Goal: Task Accomplishment & Management: Complete application form

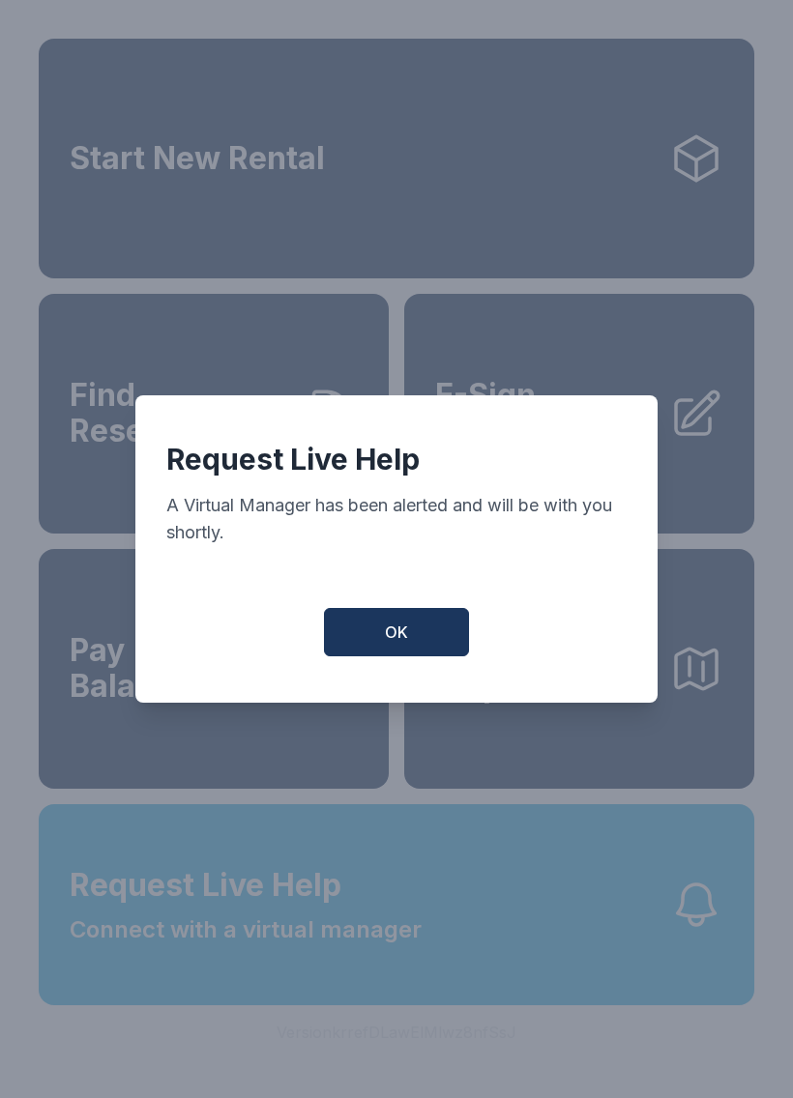
click at [379, 657] on button "OK" at bounding box center [396, 632] width 145 height 48
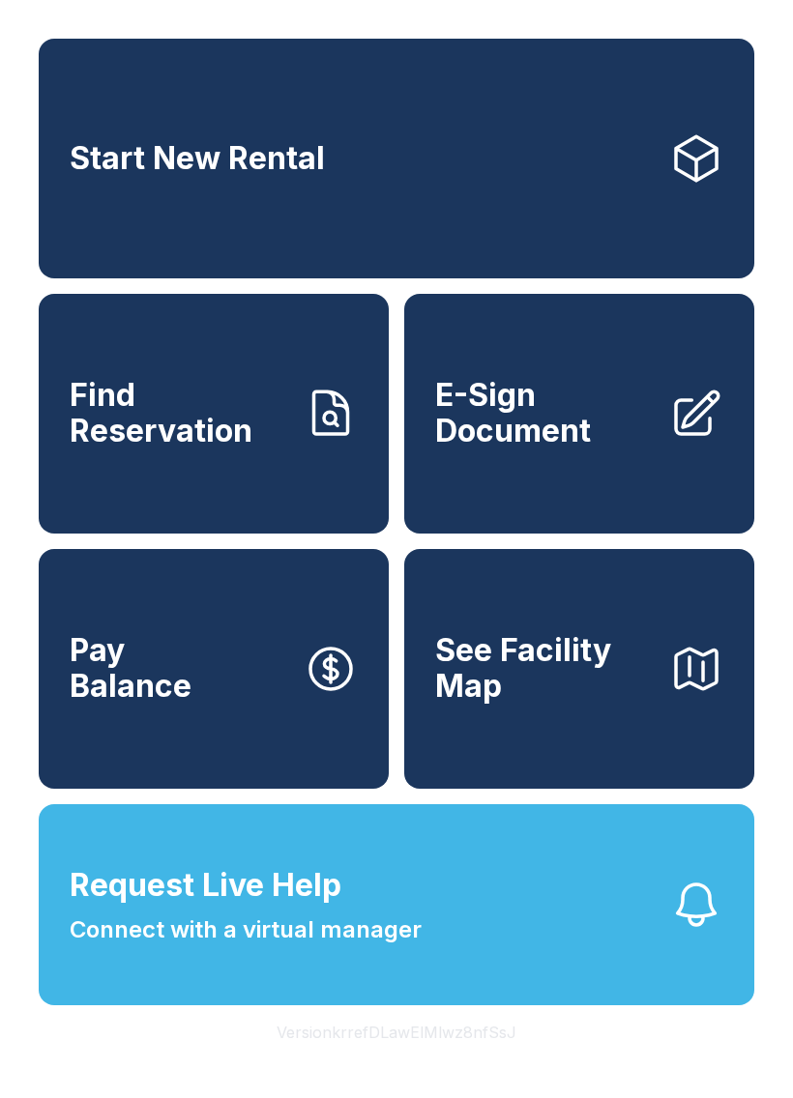
click at [429, 1003] on button "Request Live Help Connect with a virtual manager" at bounding box center [396, 904] width 715 height 201
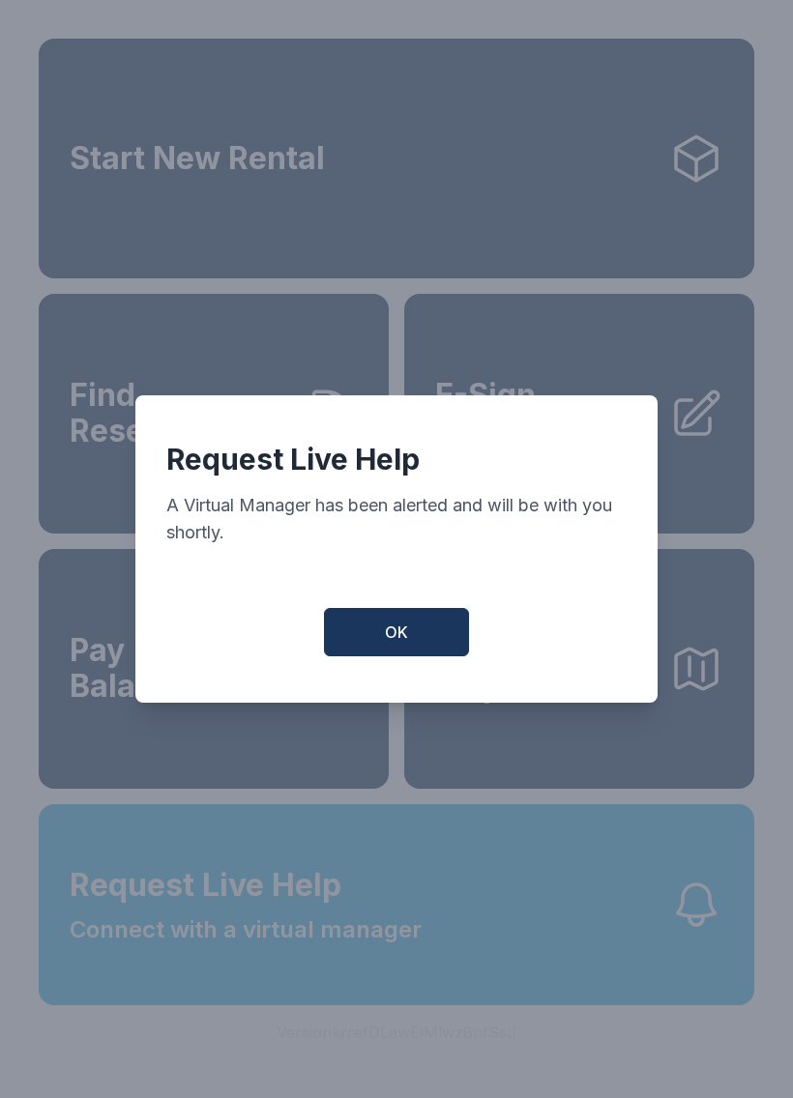
click at [400, 676] on div "Request Live Help A Virtual Manager has been alerted and will be with you short…" at bounding box center [396, 548] width 522 height 307
click at [391, 637] on span "OK" at bounding box center [396, 632] width 23 height 23
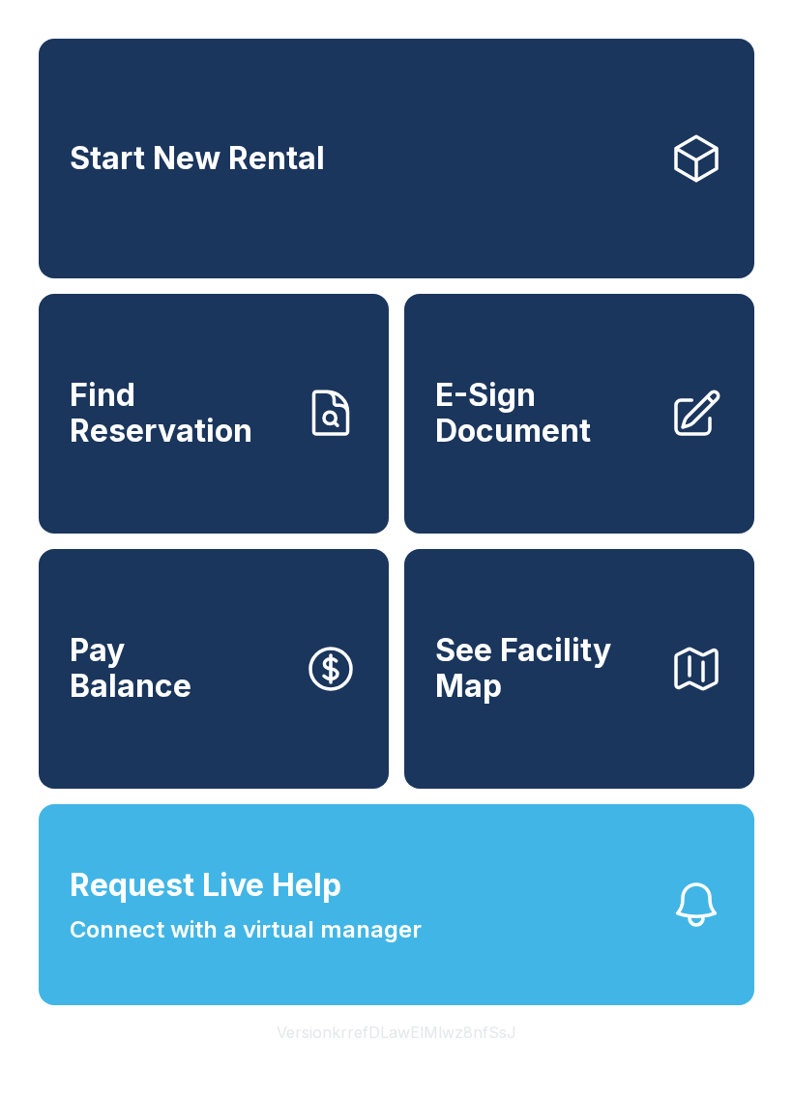
click at [229, 424] on span "Find Reservation" at bounding box center [179, 413] width 219 height 71
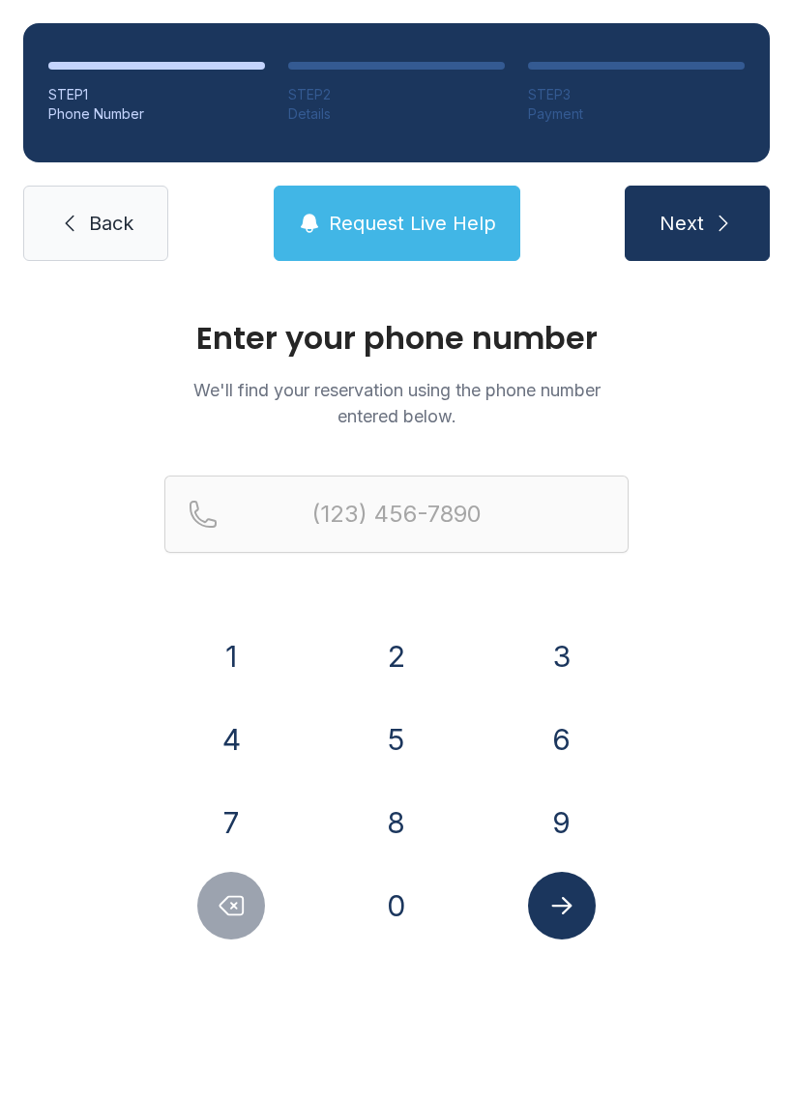
click at [235, 738] on button "4" at bounding box center [231, 740] width 68 height 68
click at [234, 808] on button "7" at bounding box center [231, 823] width 68 height 68
click at [396, 708] on button "5" at bounding box center [397, 740] width 68 height 68
click at [407, 631] on button "2" at bounding box center [397, 657] width 68 height 68
click at [567, 655] on button "3" at bounding box center [562, 657] width 68 height 68
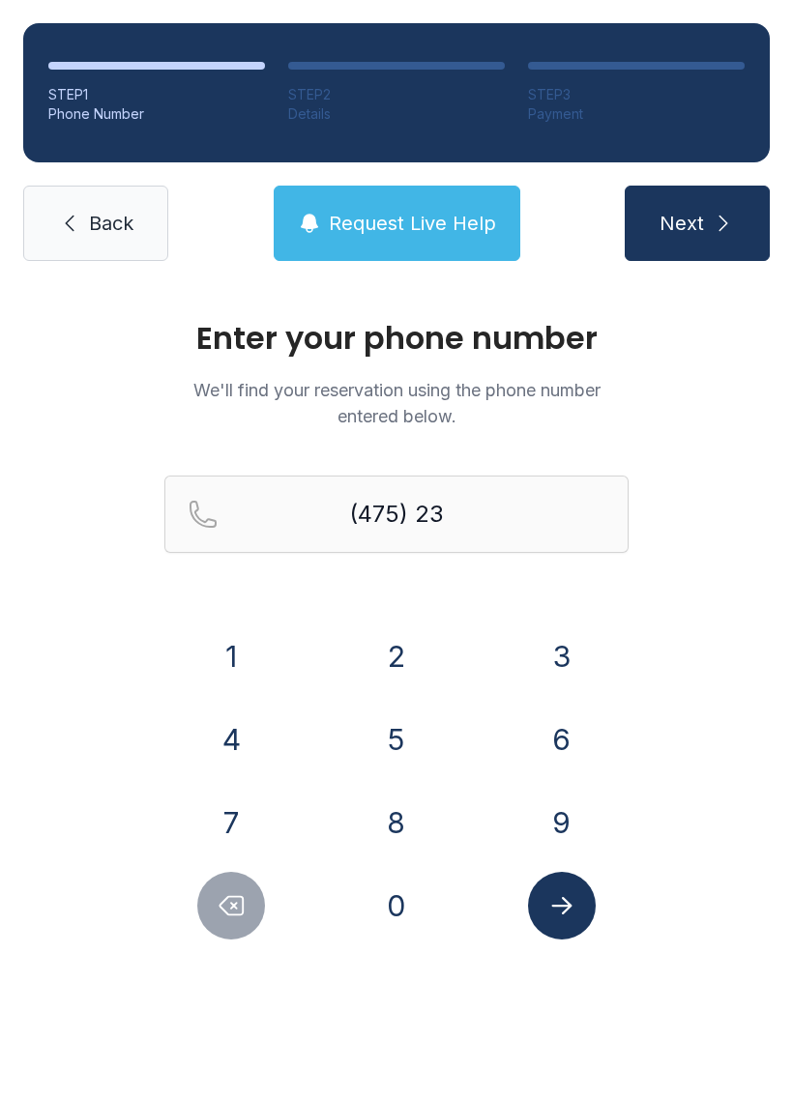
click at [226, 814] on button "7" at bounding box center [231, 823] width 68 height 68
click at [239, 635] on button "1" at bounding box center [231, 657] width 68 height 68
click at [568, 728] on button "6" at bounding box center [562, 740] width 68 height 68
click at [211, 726] on button "4" at bounding box center [231, 740] width 68 height 68
click at [385, 815] on button "8" at bounding box center [397, 823] width 68 height 68
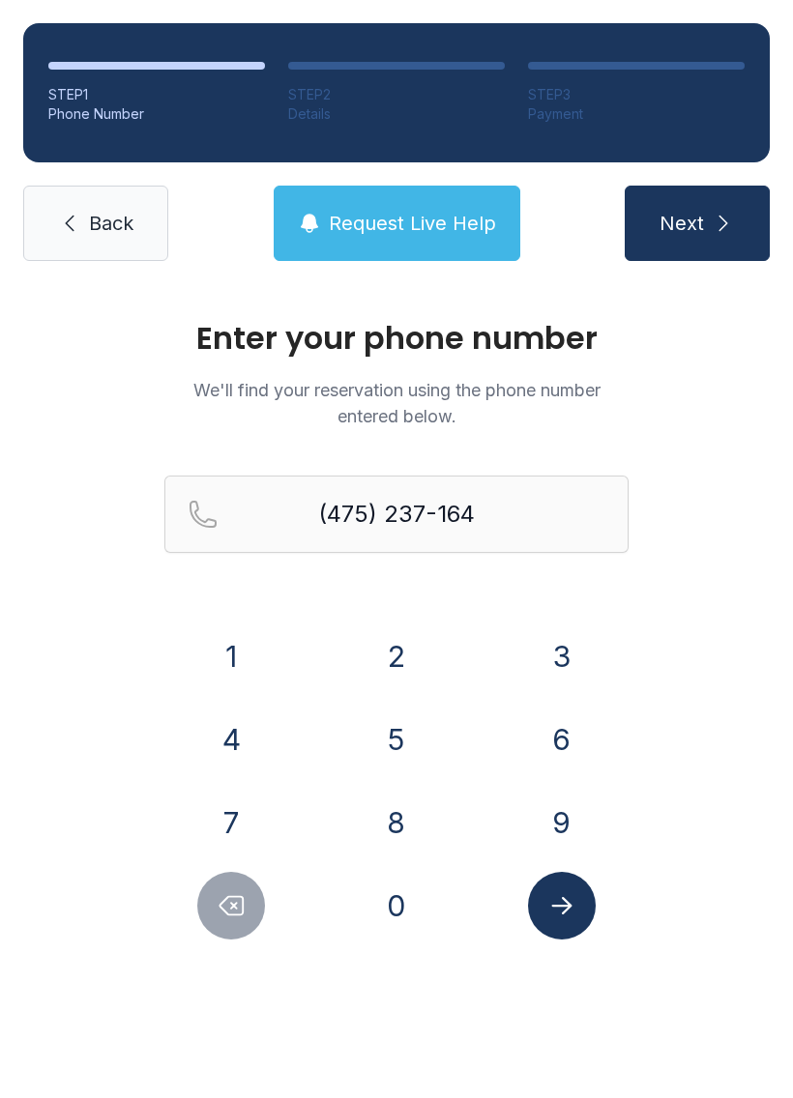
type input "[PHONE_NUMBER]"
click at [713, 207] on button "Next" at bounding box center [697, 223] width 145 height 75
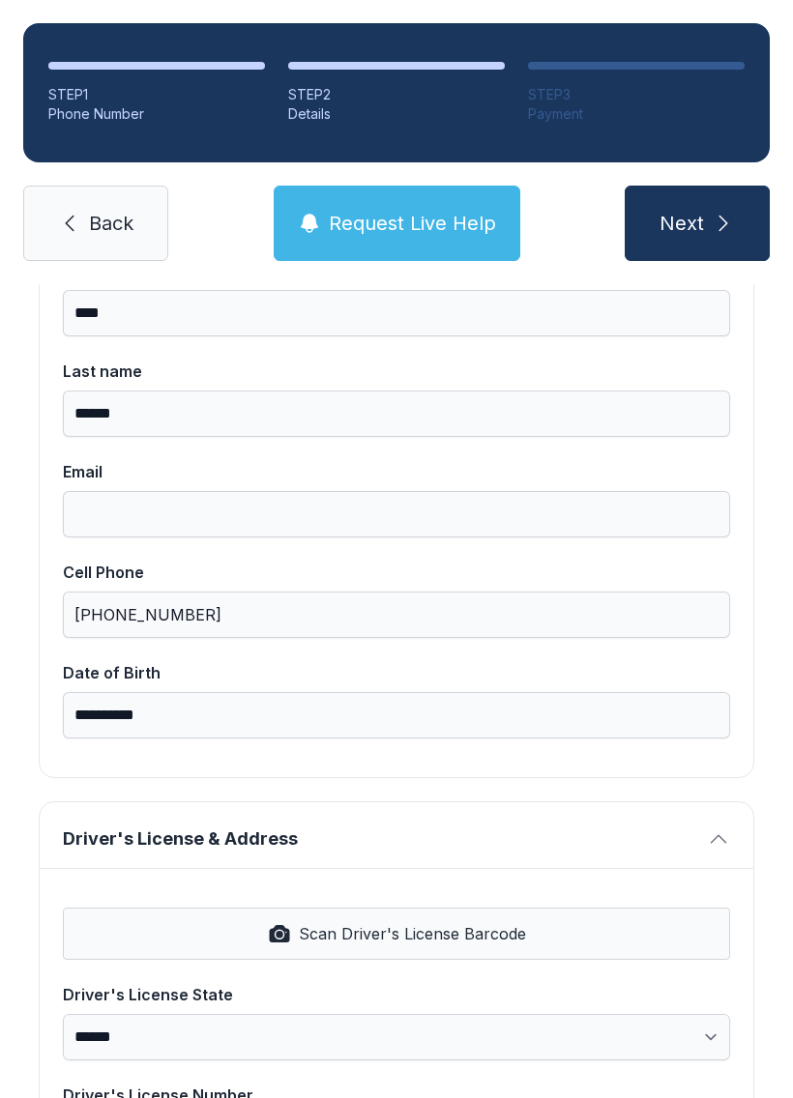
scroll to position [239, 0]
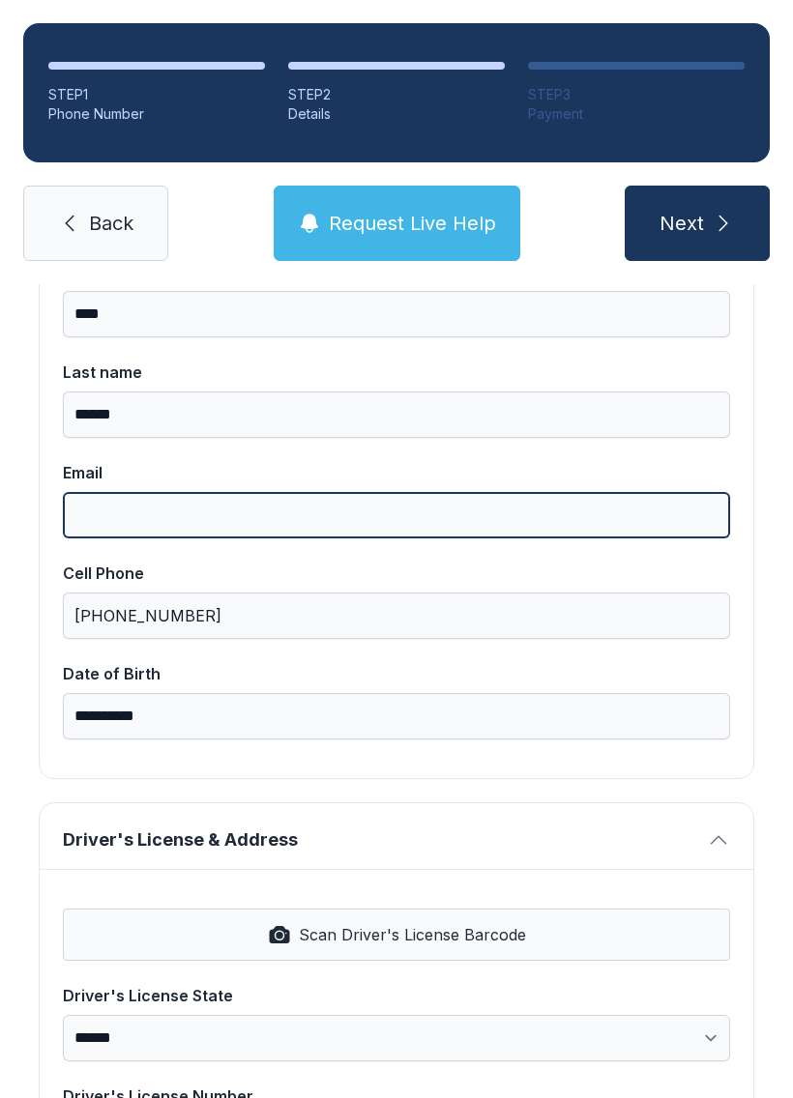
click at [167, 505] on input "Email" at bounding box center [396, 515] width 667 height 46
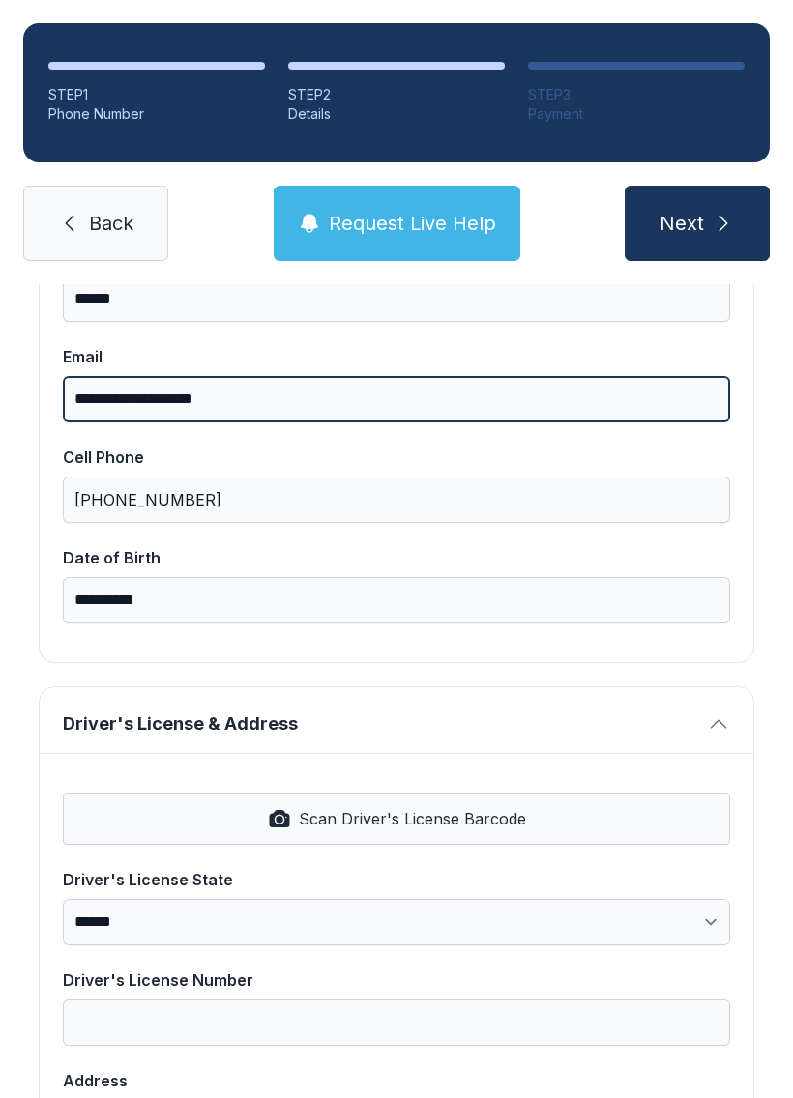
scroll to position [369, 0]
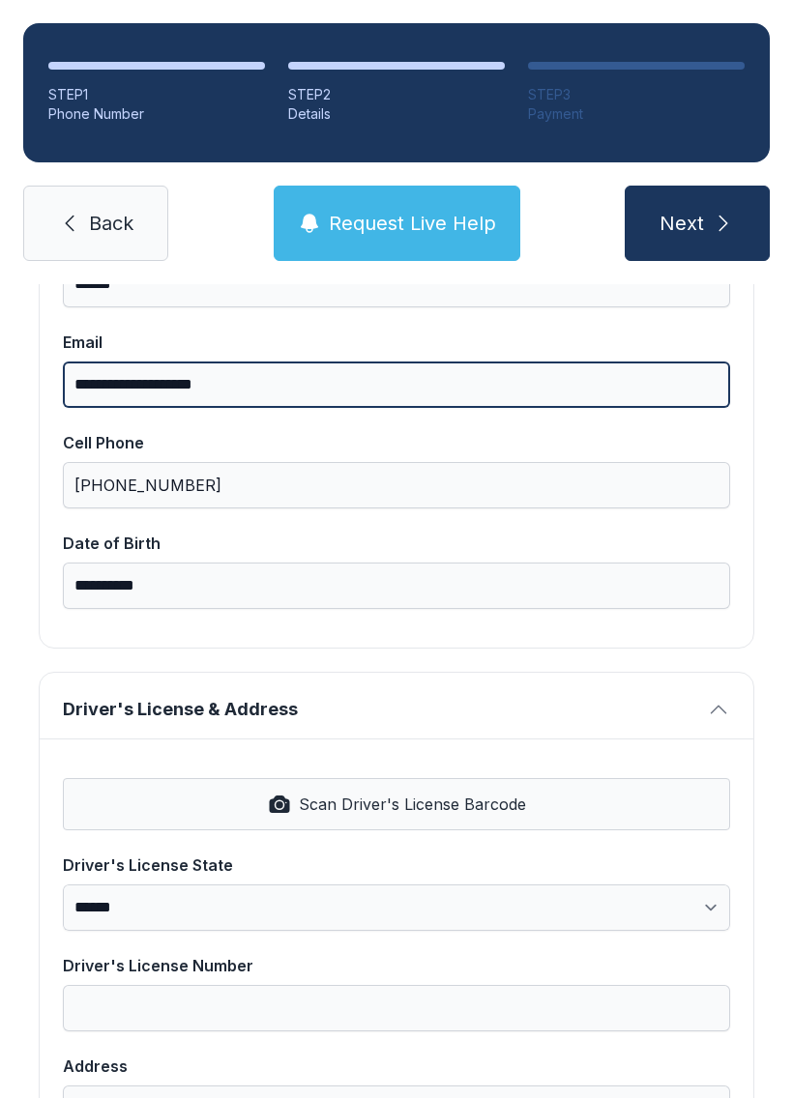
type input "**********"
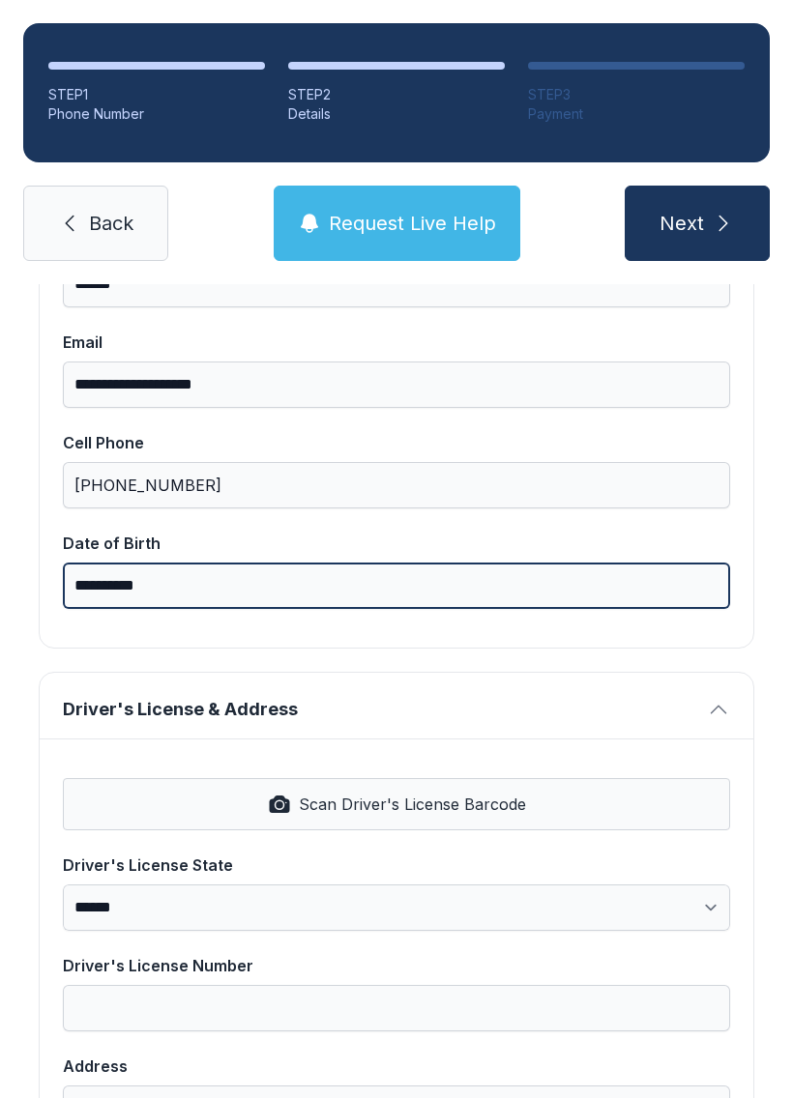
click at [535, 576] on input "**********" at bounding box center [396, 586] width 667 height 46
type input "*"
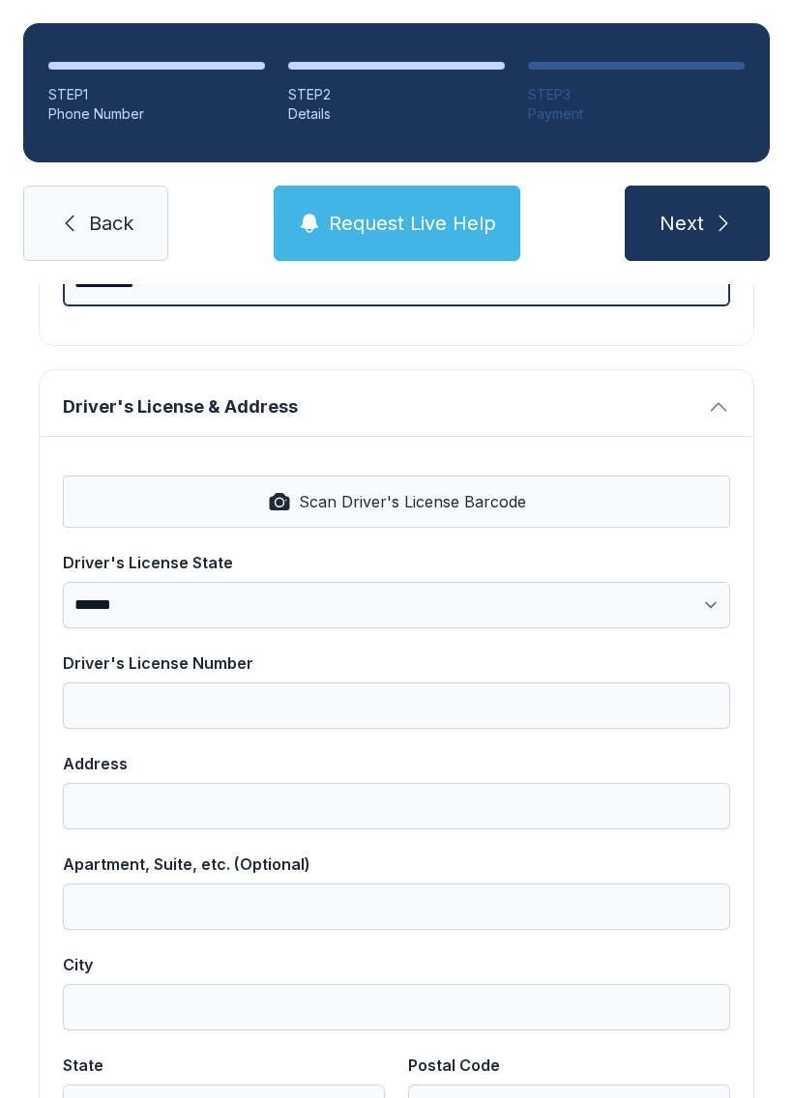
scroll to position [670, 0]
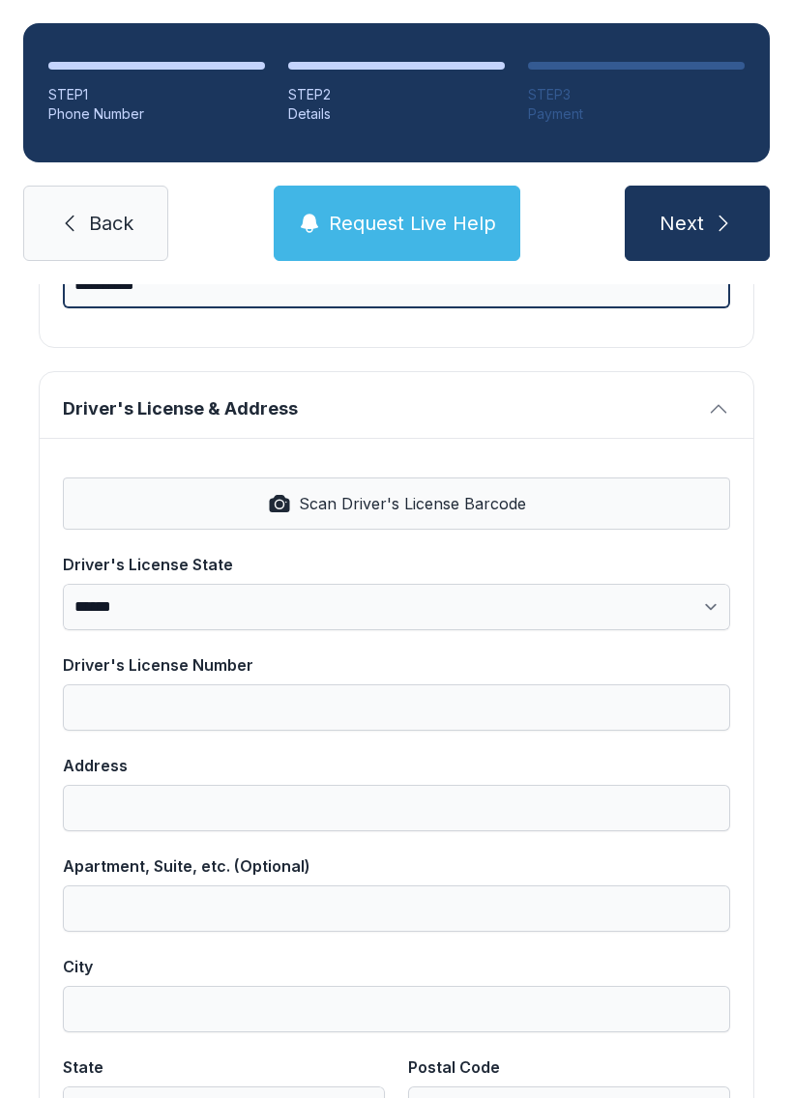
type input "**********"
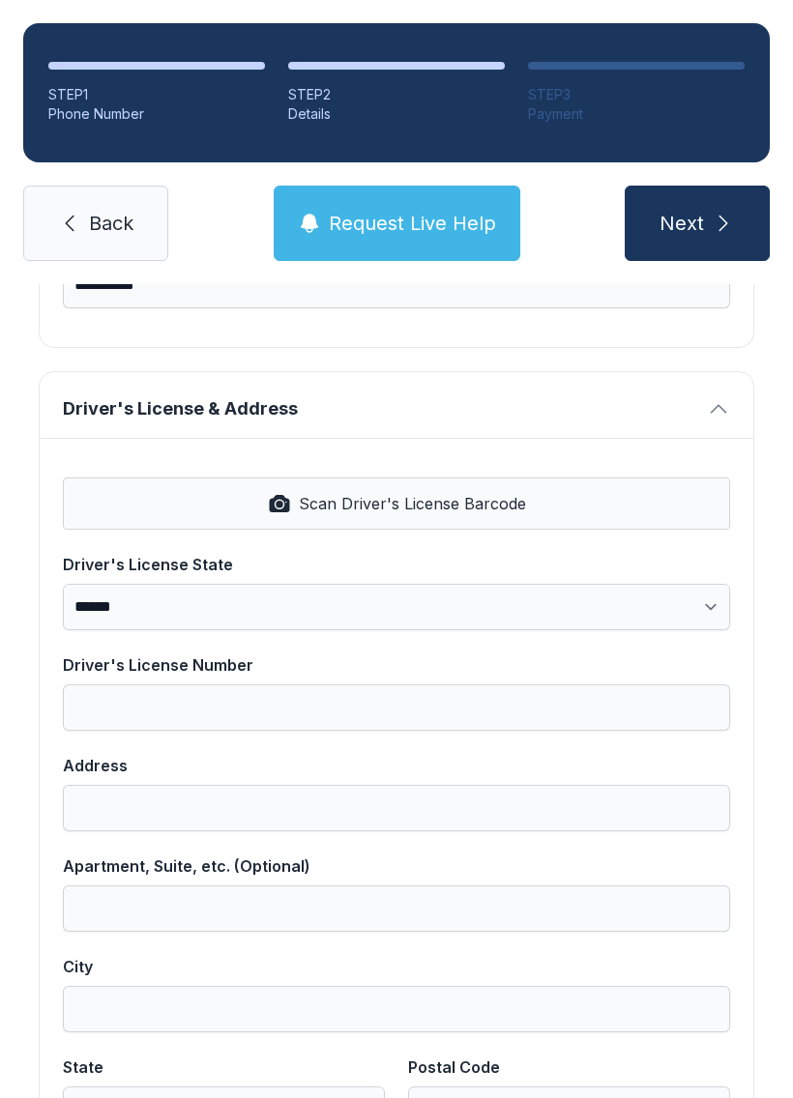
click at [400, 495] on span "Scan Driver's License Barcode" at bounding box center [412, 503] width 227 height 23
select select "**"
type input "**********"
type input "******"
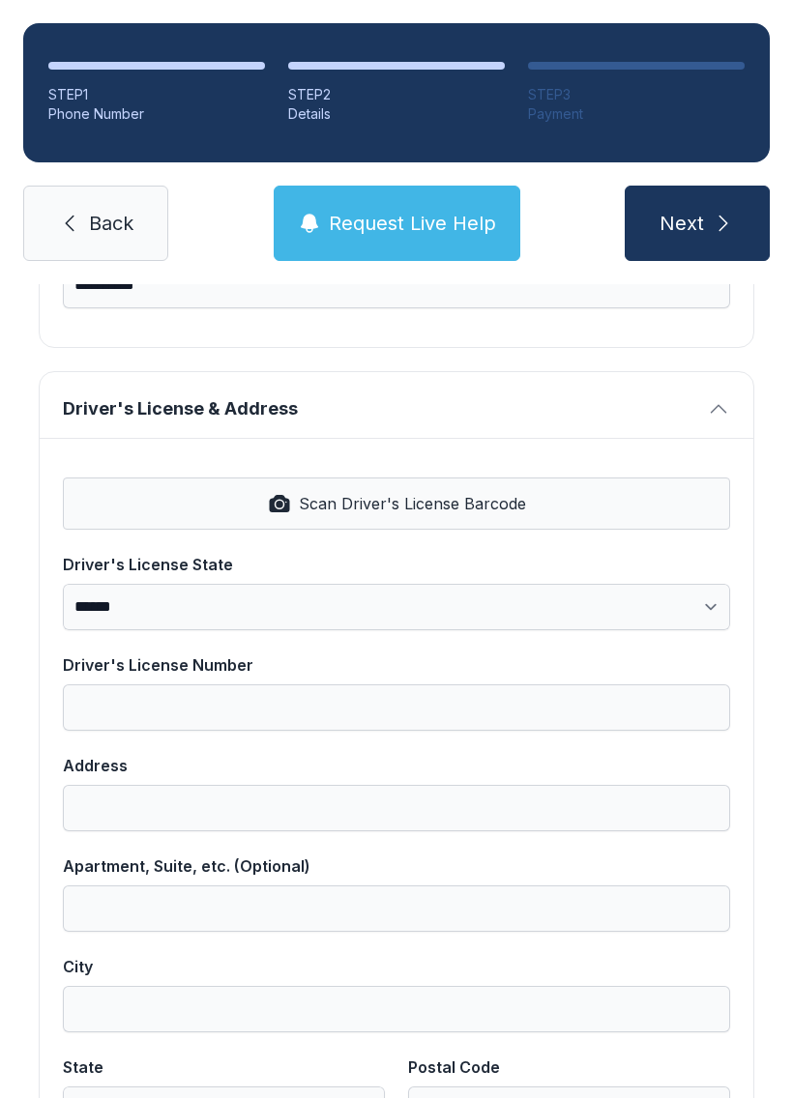
select select "**"
type input "*****"
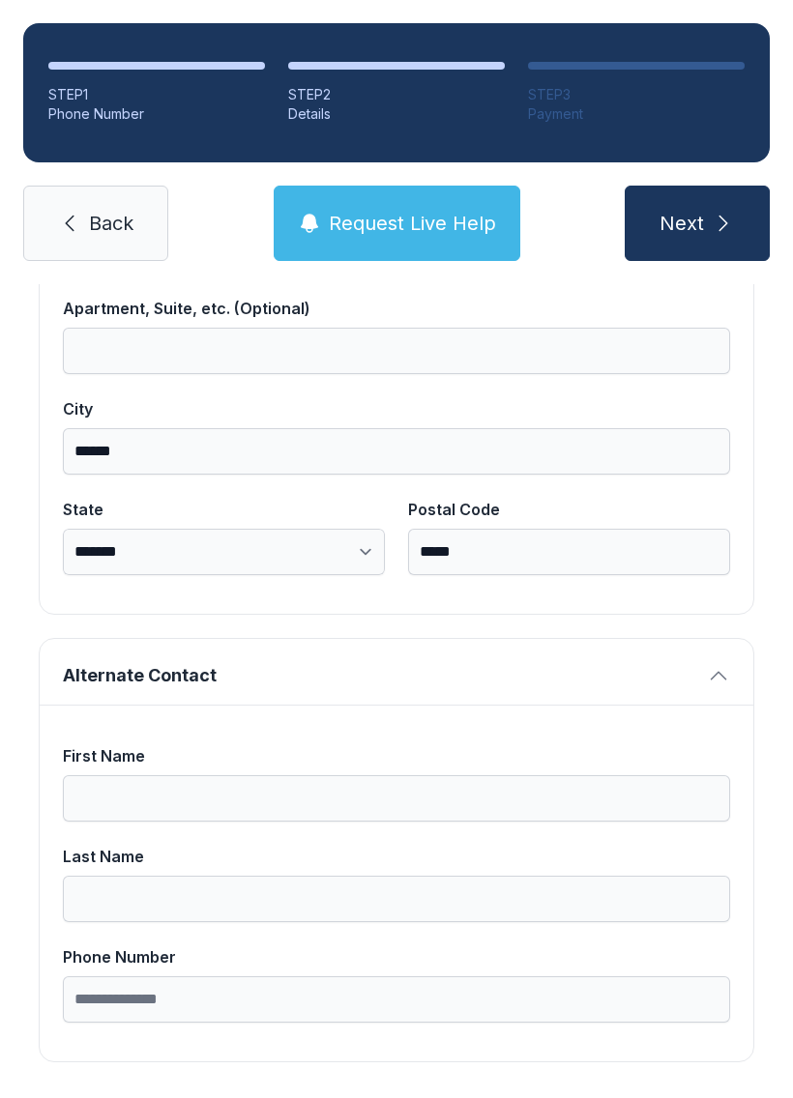
scroll to position [1227, 0]
click at [741, 232] on button "Next" at bounding box center [697, 223] width 145 height 75
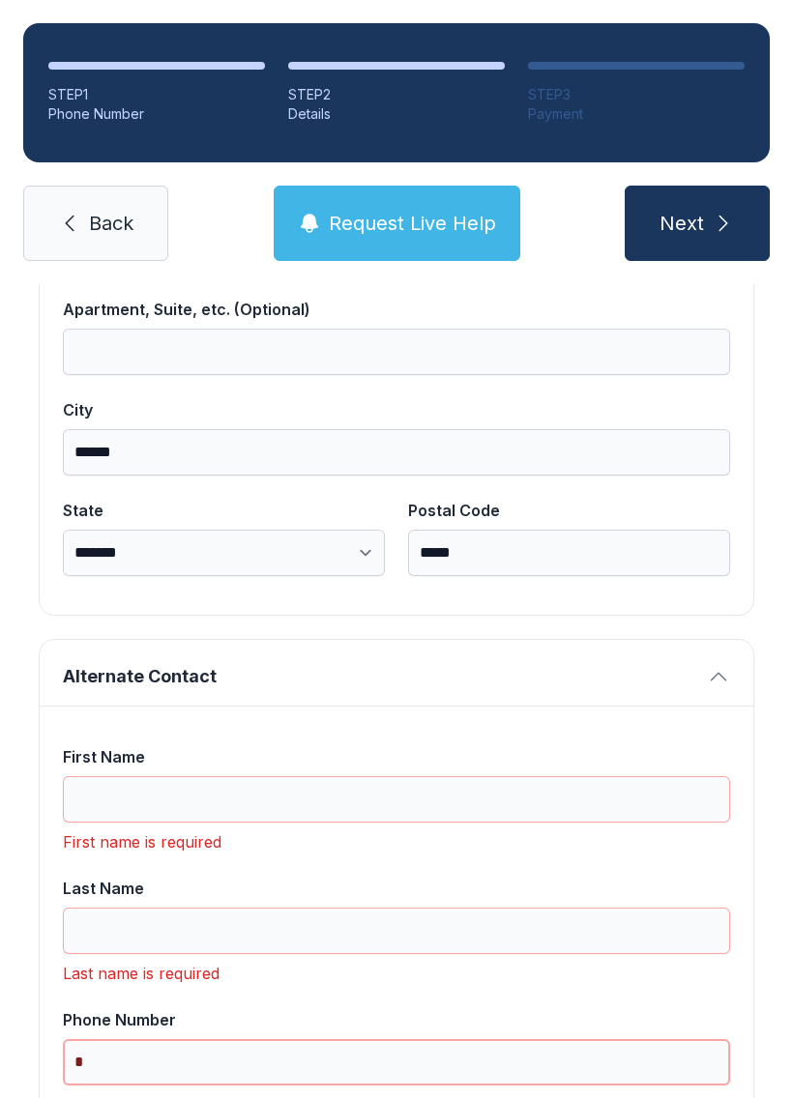
scroll to position [43, 0]
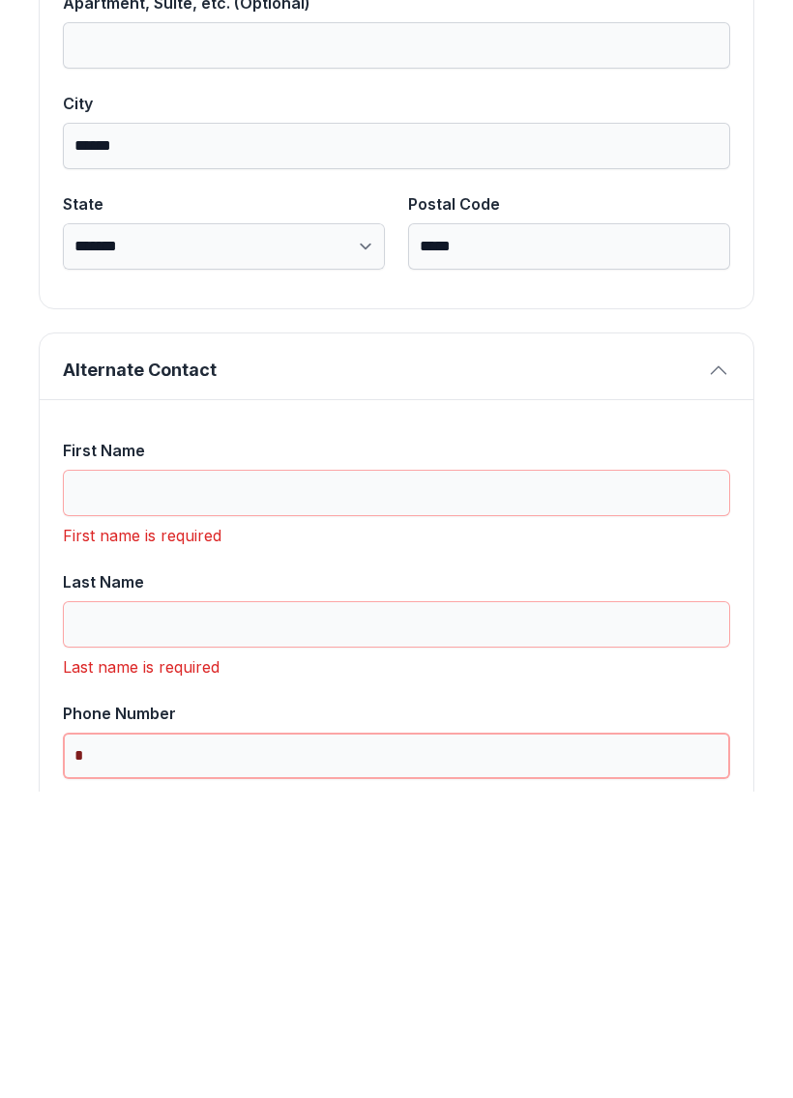
click at [696, 186] on button "Next" at bounding box center [697, 223] width 145 height 75
type input "*"
click at [123, 776] on input "First Name" at bounding box center [396, 799] width 667 height 46
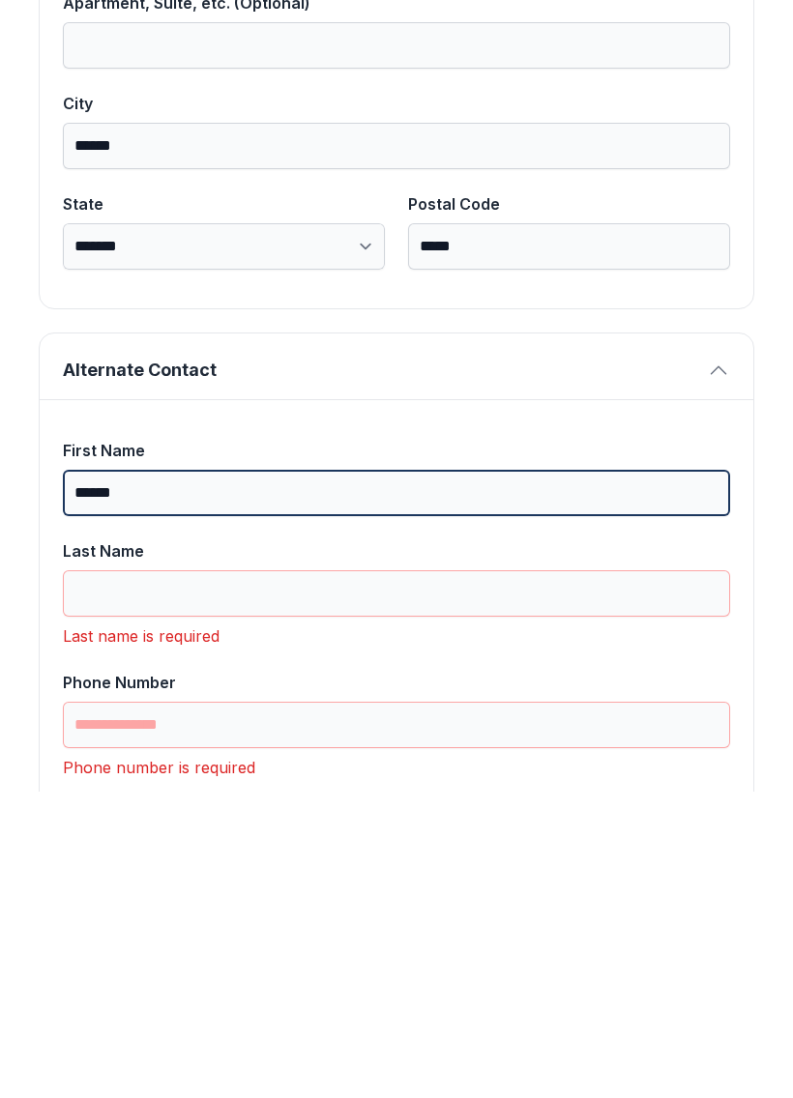
type input "******"
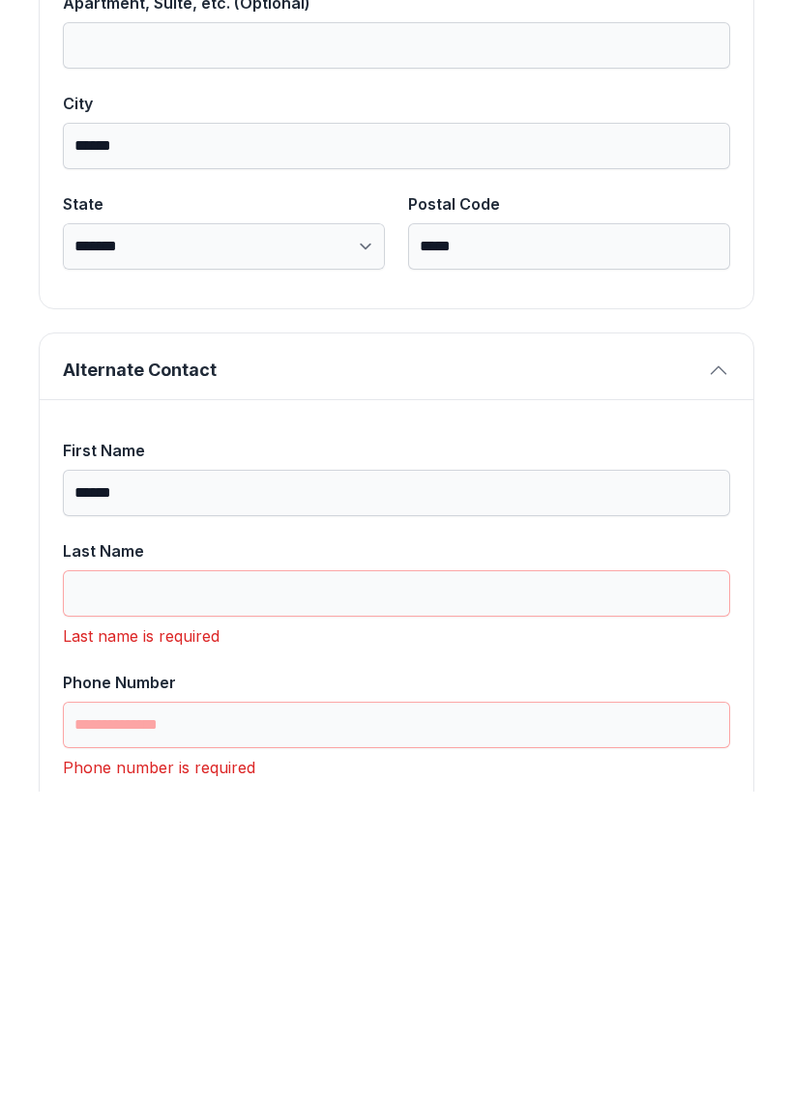
click at [278, 877] on input "Last Name" at bounding box center [396, 900] width 667 height 46
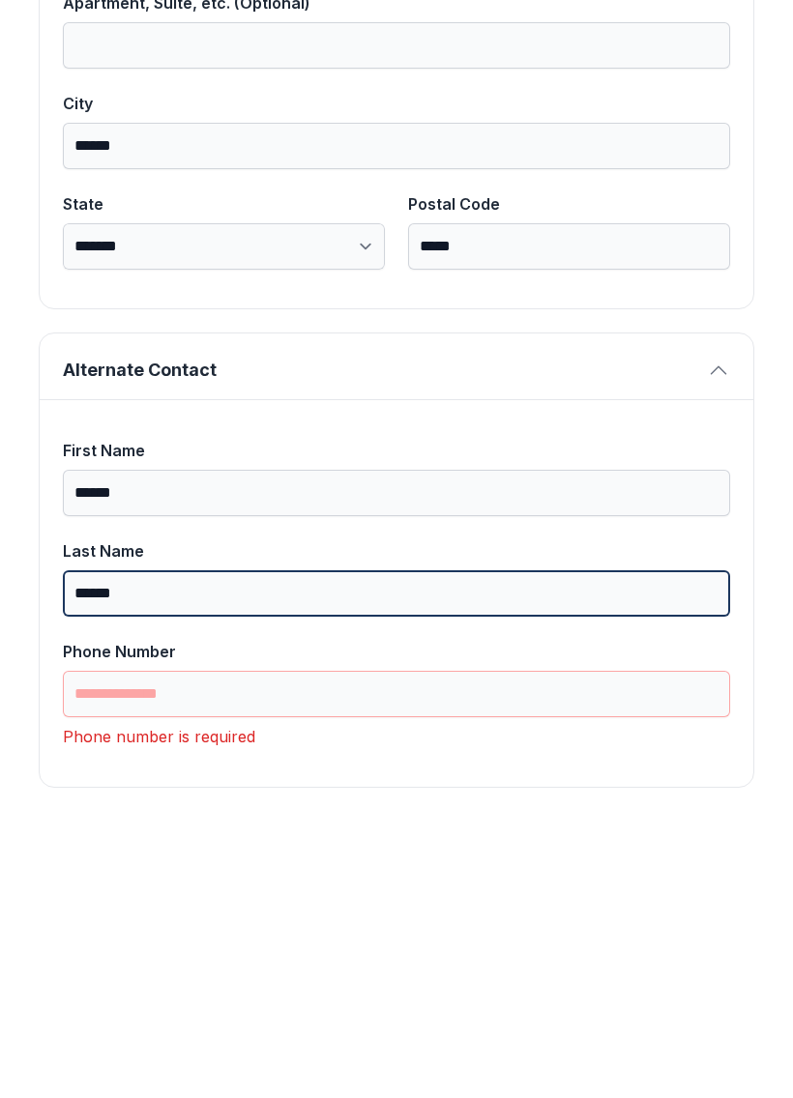
type input "******"
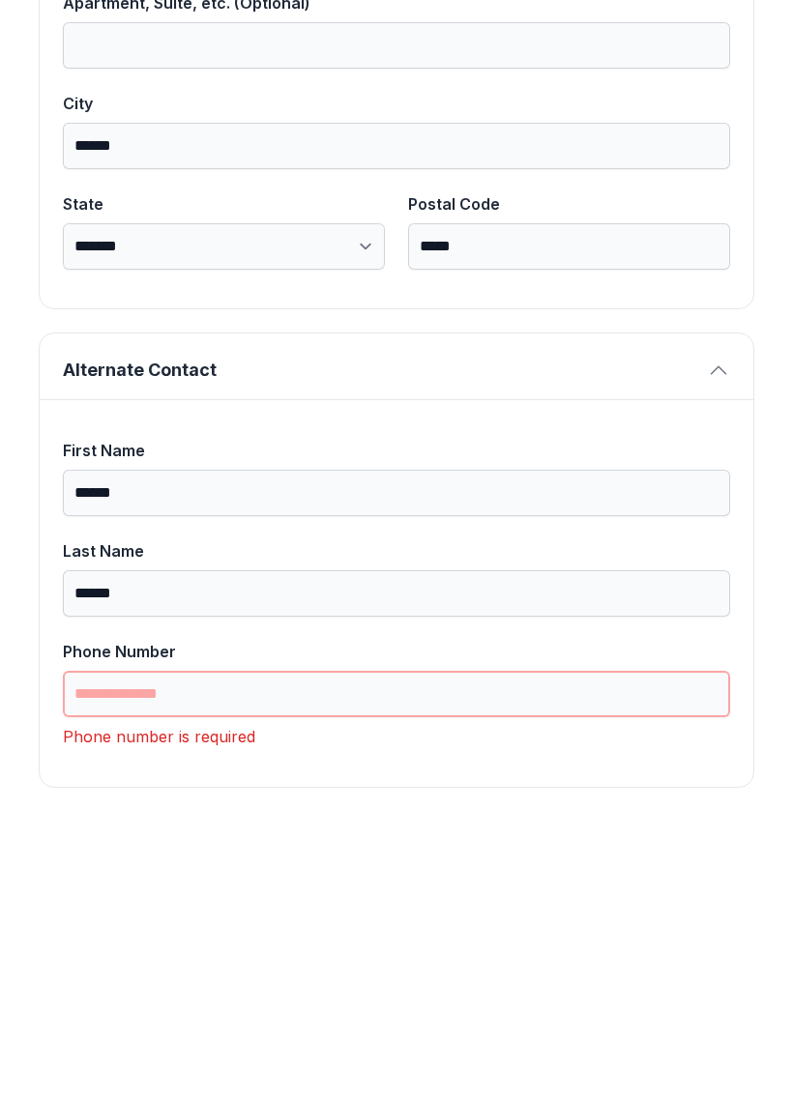
click at [322, 978] on input "Phone Number" at bounding box center [396, 1001] width 667 height 46
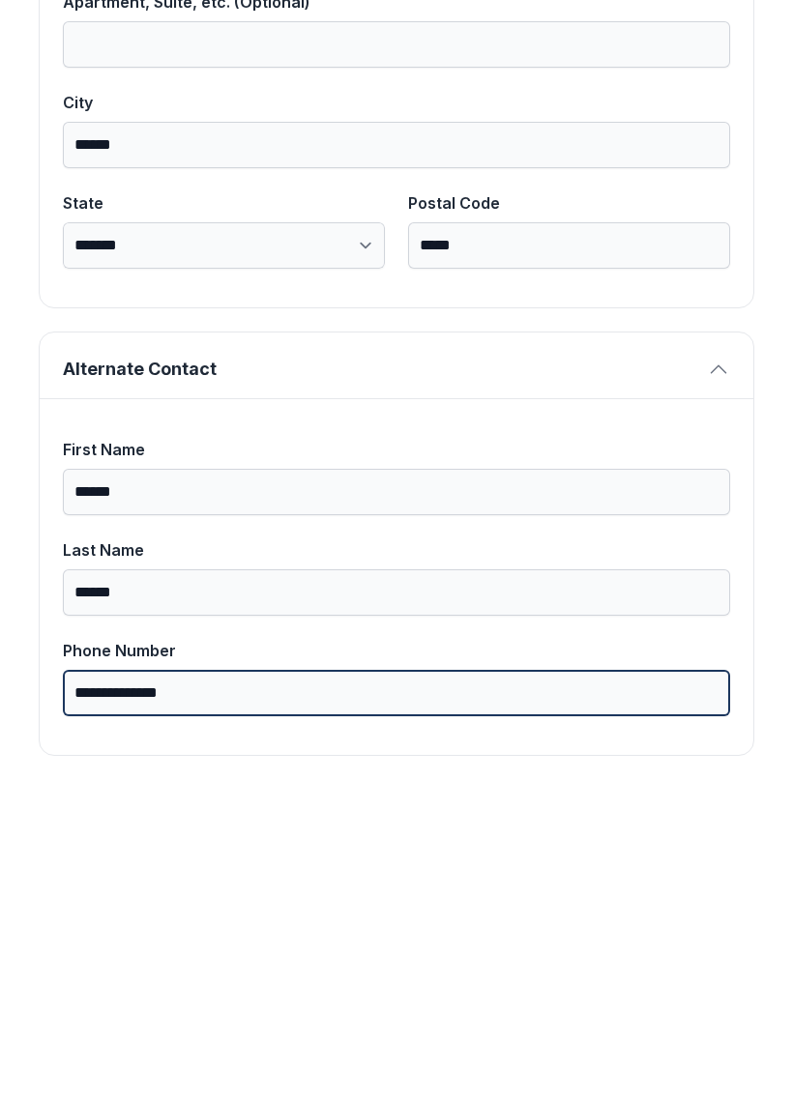
scroll to position [1227, 0]
type input "**********"
click at [696, 186] on button "Next" at bounding box center [697, 223] width 145 height 75
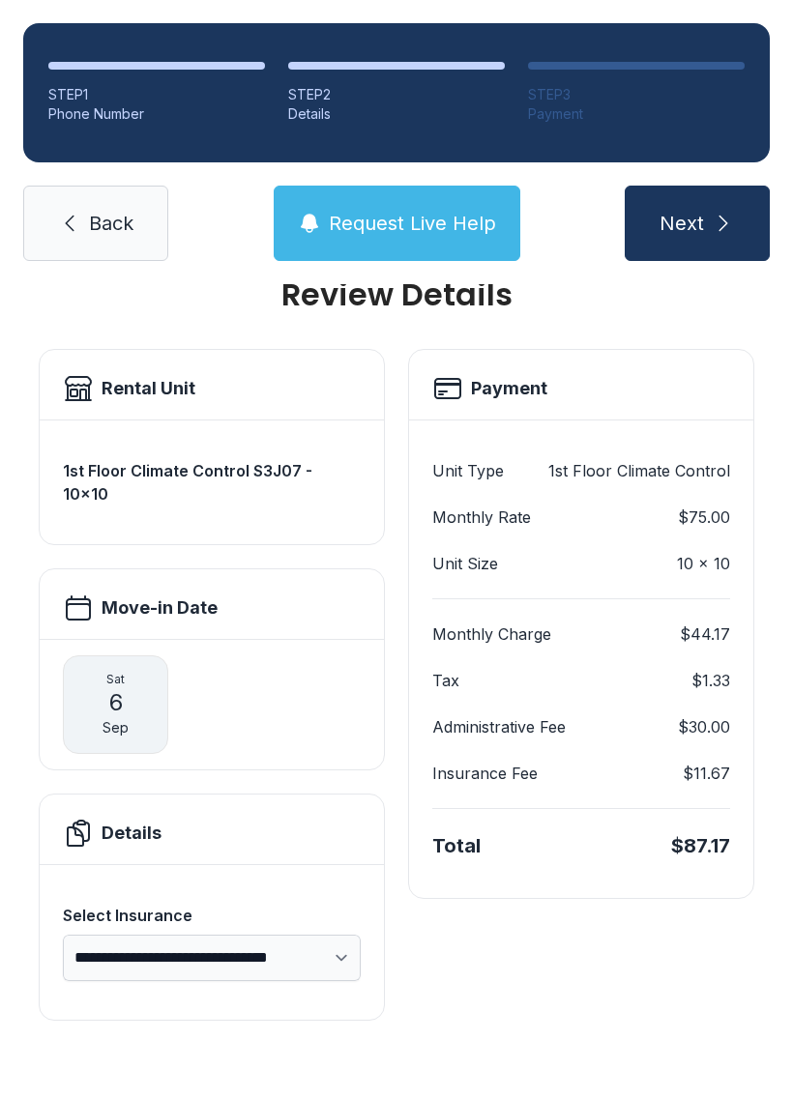
scroll to position [0, 0]
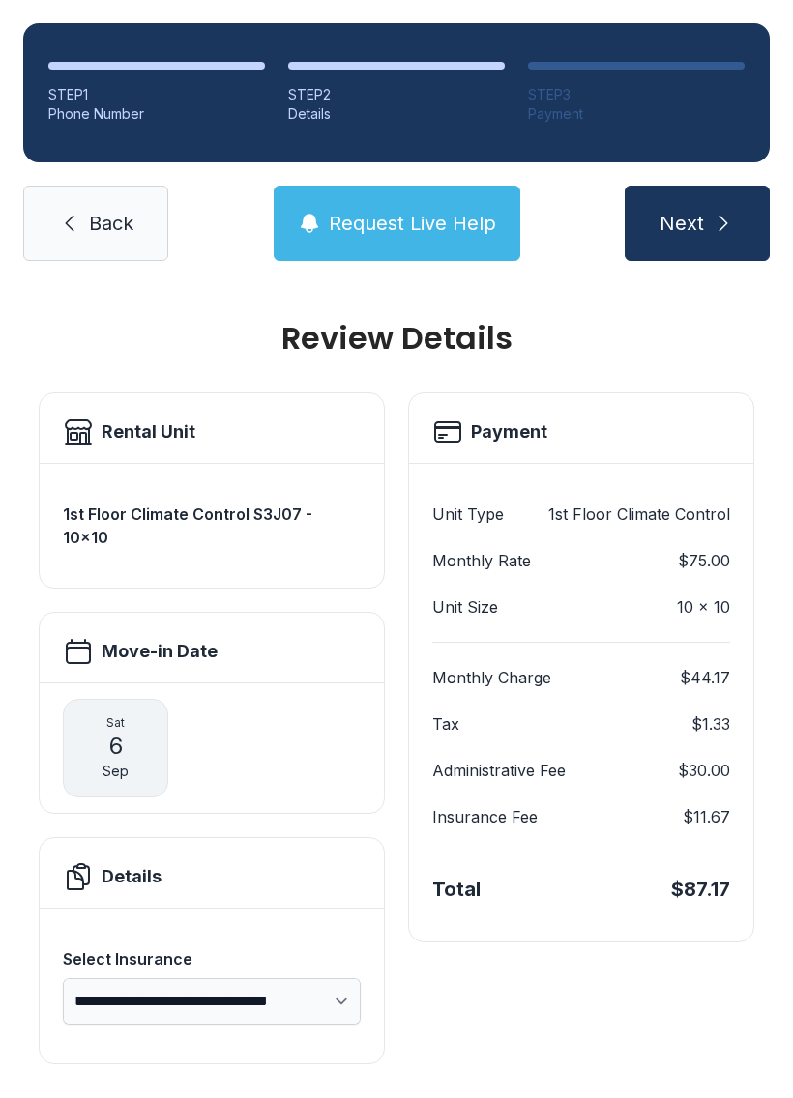
click at [696, 210] on span "Next" at bounding box center [681, 223] width 44 height 27
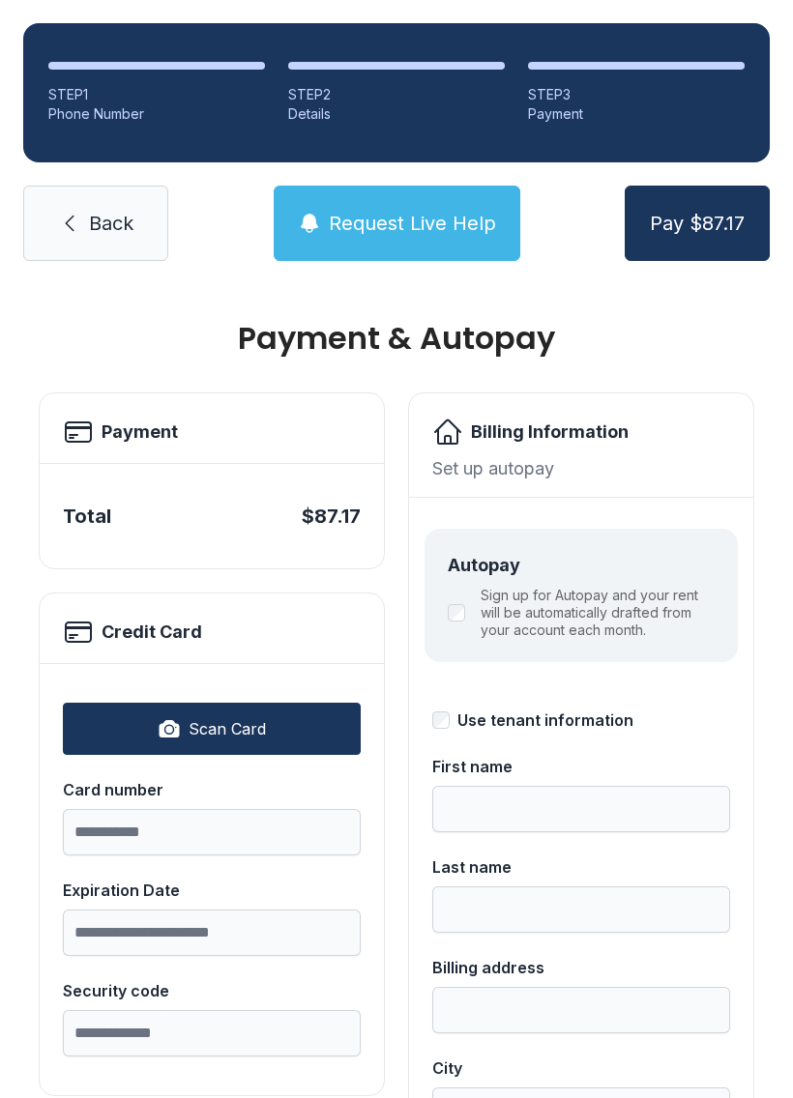
click at [195, 744] on button "Scan Card" at bounding box center [212, 729] width 298 height 52
click at [91, 222] on span "Back" at bounding box center [111, 223] width 44 height 27
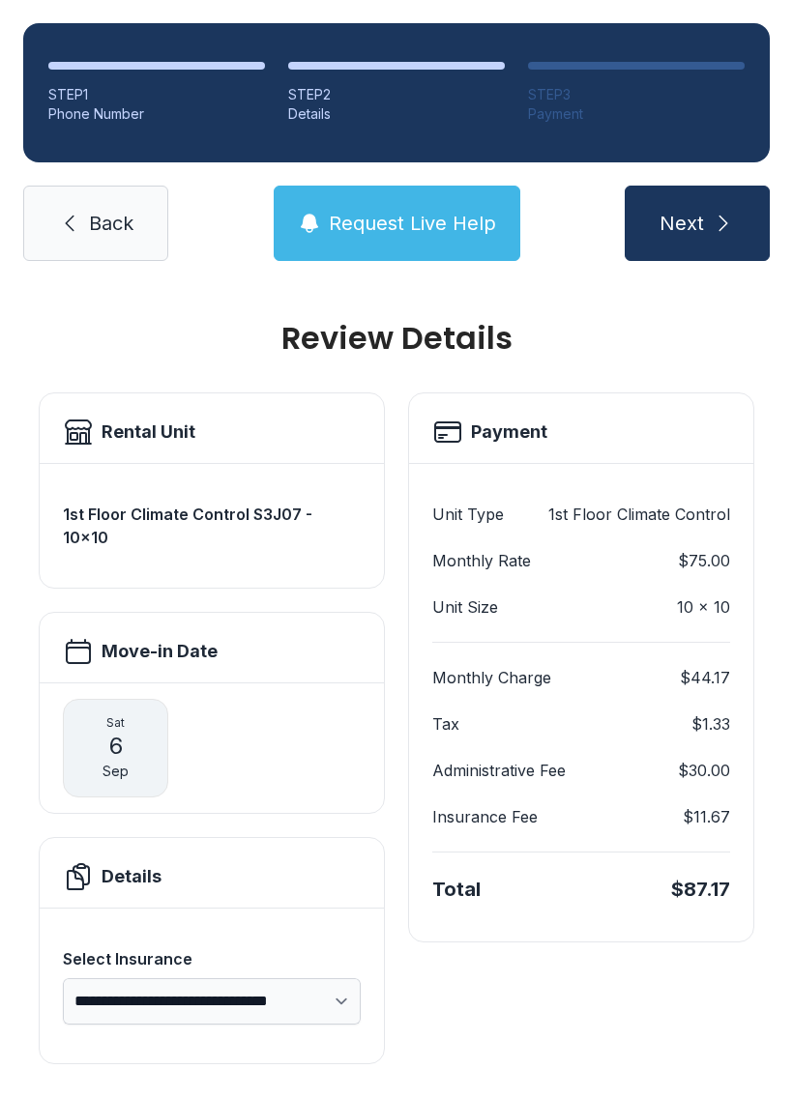
click at [87, 216] on link "Back" at bounding box center [95, 223] width 145 height 75
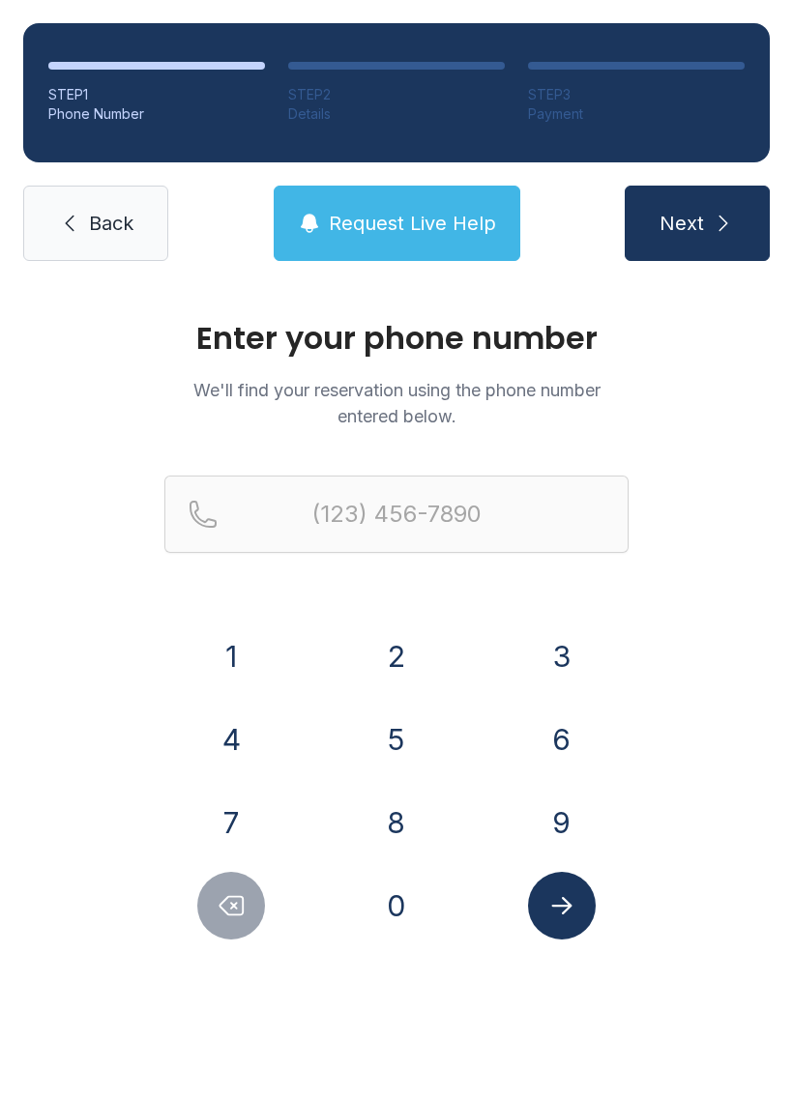
click at [88, 188] on link "Back" at bounding box center [95, 223] width 145 height 75
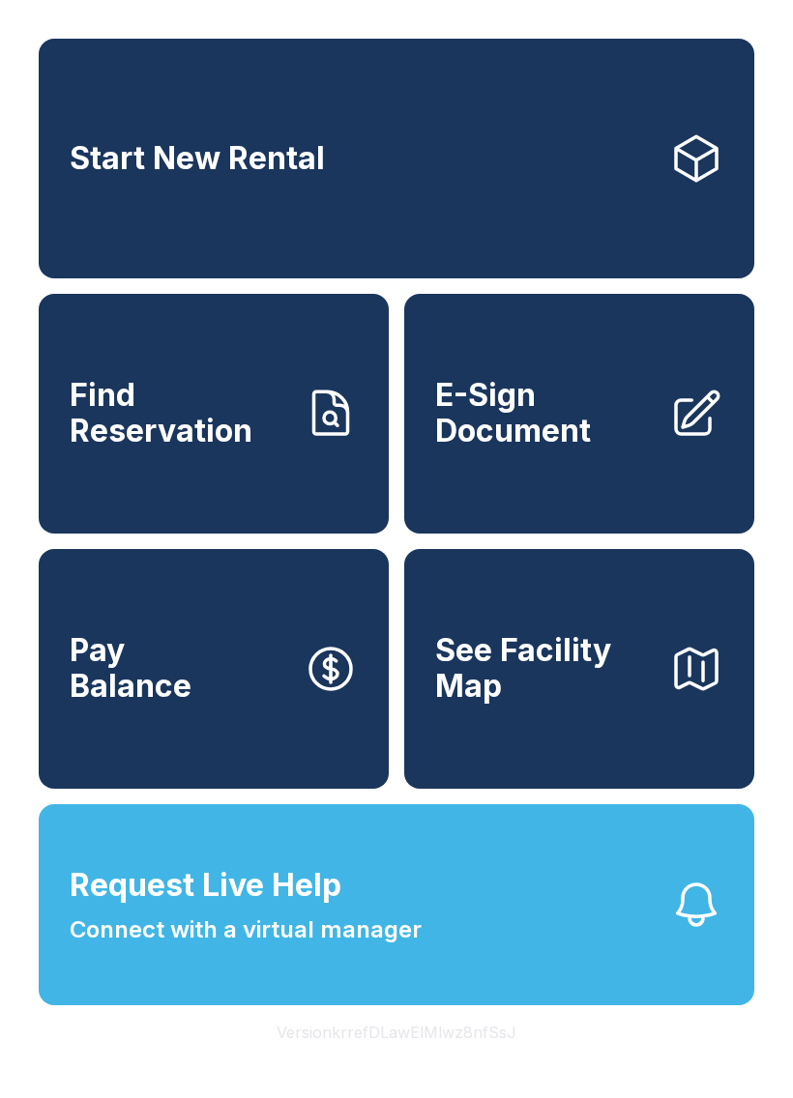
click at [601, 447] on span "E-Sign Document" at bounding box center [544, 413] width 219 height 71
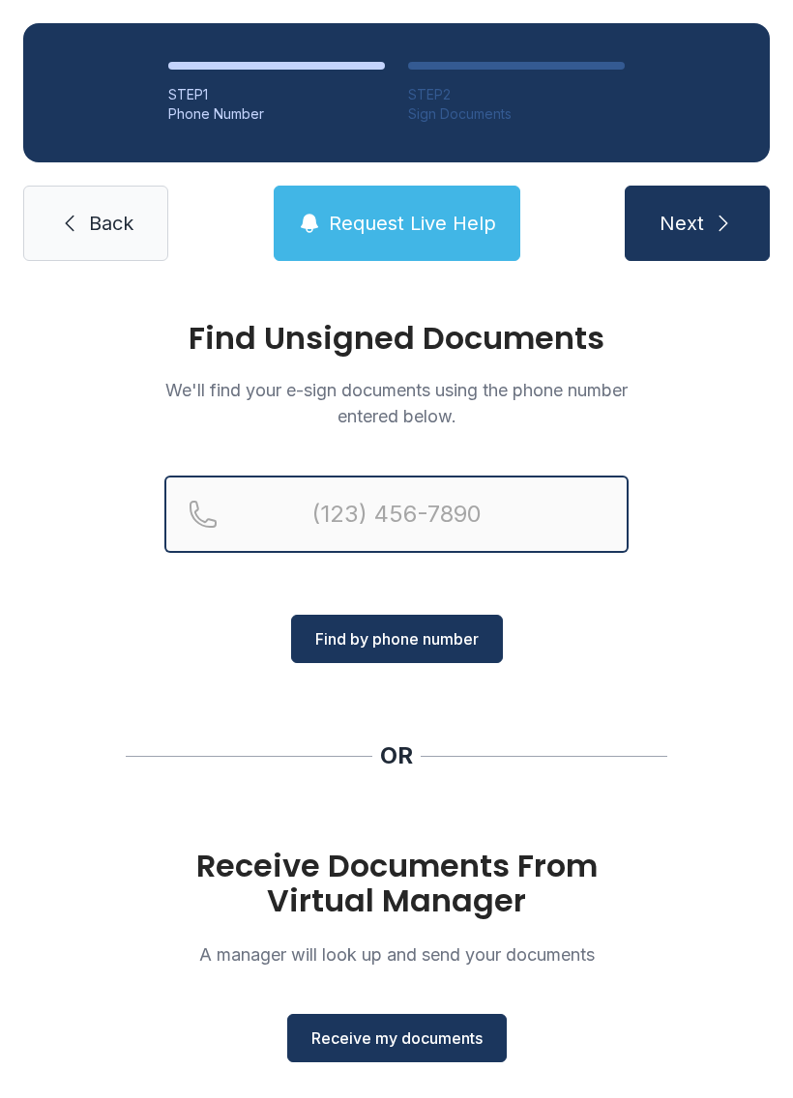
click at [460, 503] on input "Reservation phone number" at bounding box center [396, 514] width 464 height 77
type input "[PHONE_NUMBER]"
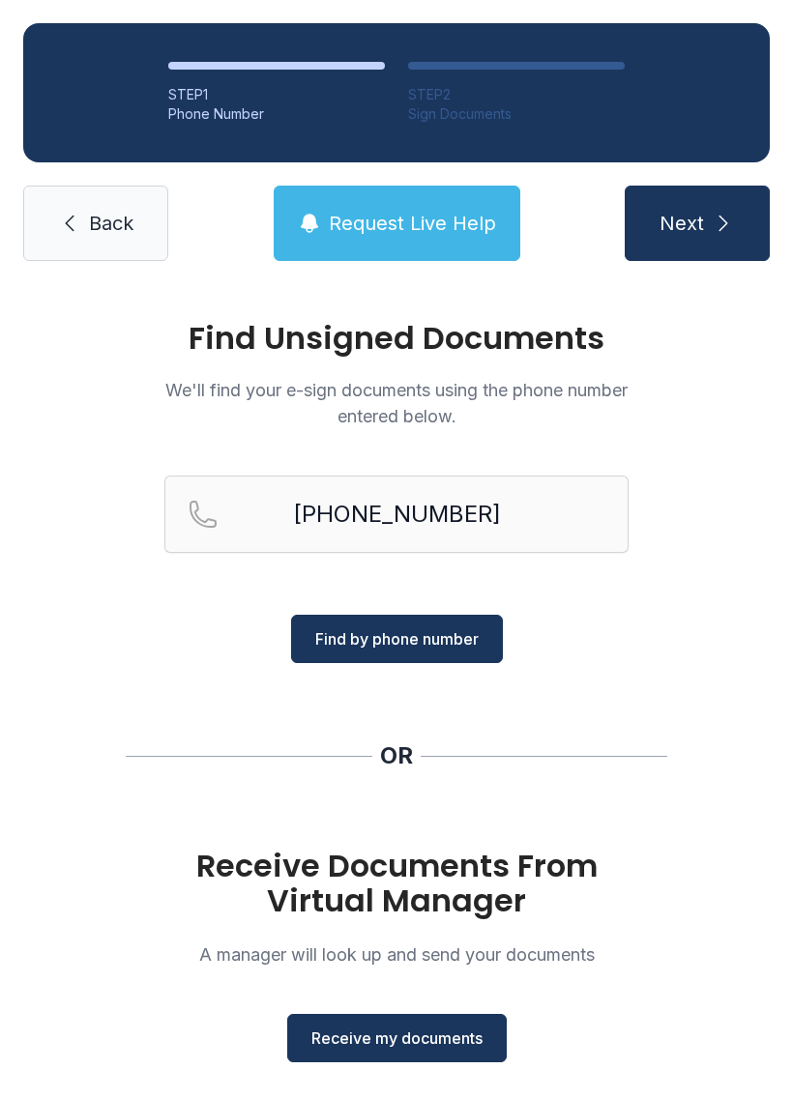
click at [424, 650] on span "Find by phone number" at bounding box center [396, 639] width 163 height 23
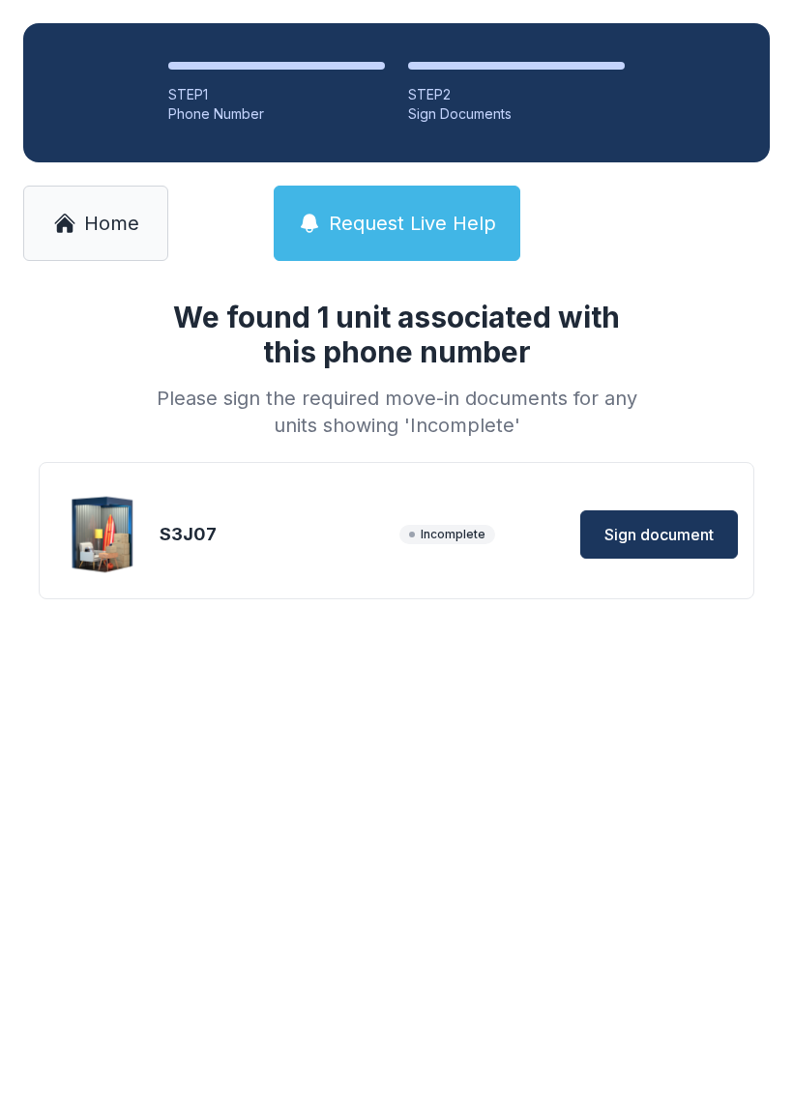
click at [412, 637] on div "We found 1 unit associated with this phone number Please sign the required move…" at bounding box center [396, 480] width 793 height 393
click at [653, 534] on span "Sign document" at bounding box center [658, 534] width 109 height 23
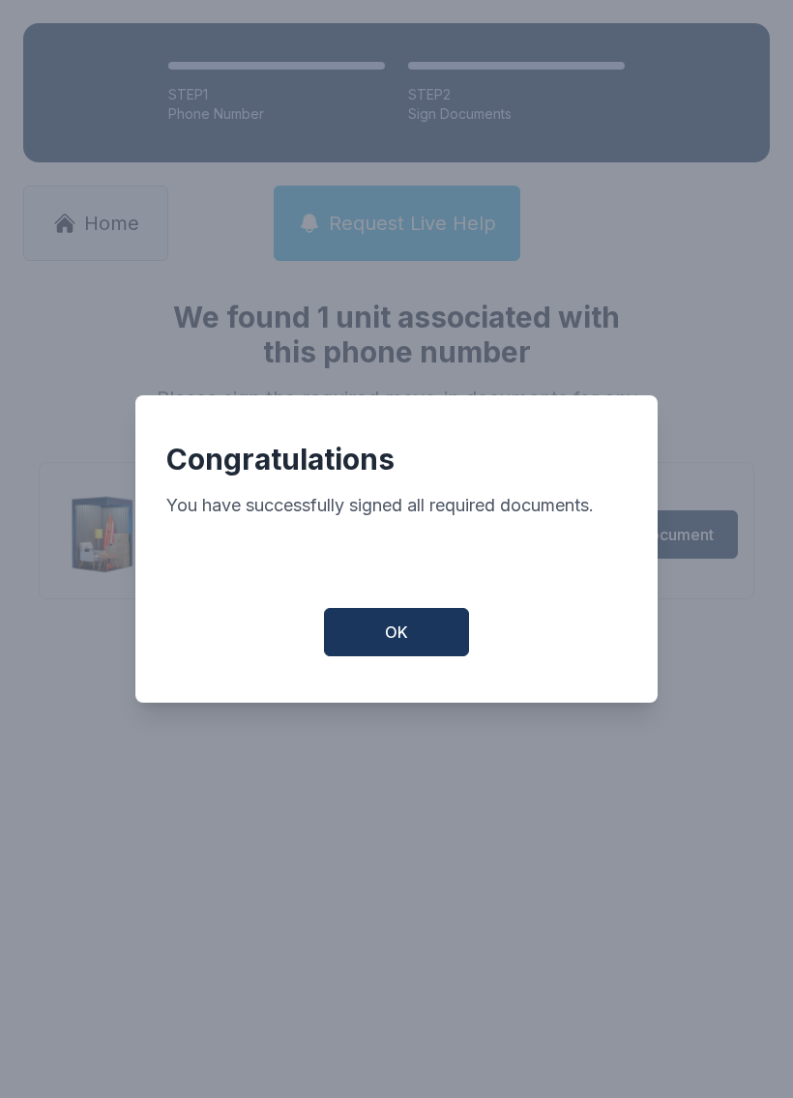
click at [400, 637] on span "OK" at bounding box center [396, 632] width 23 height 23
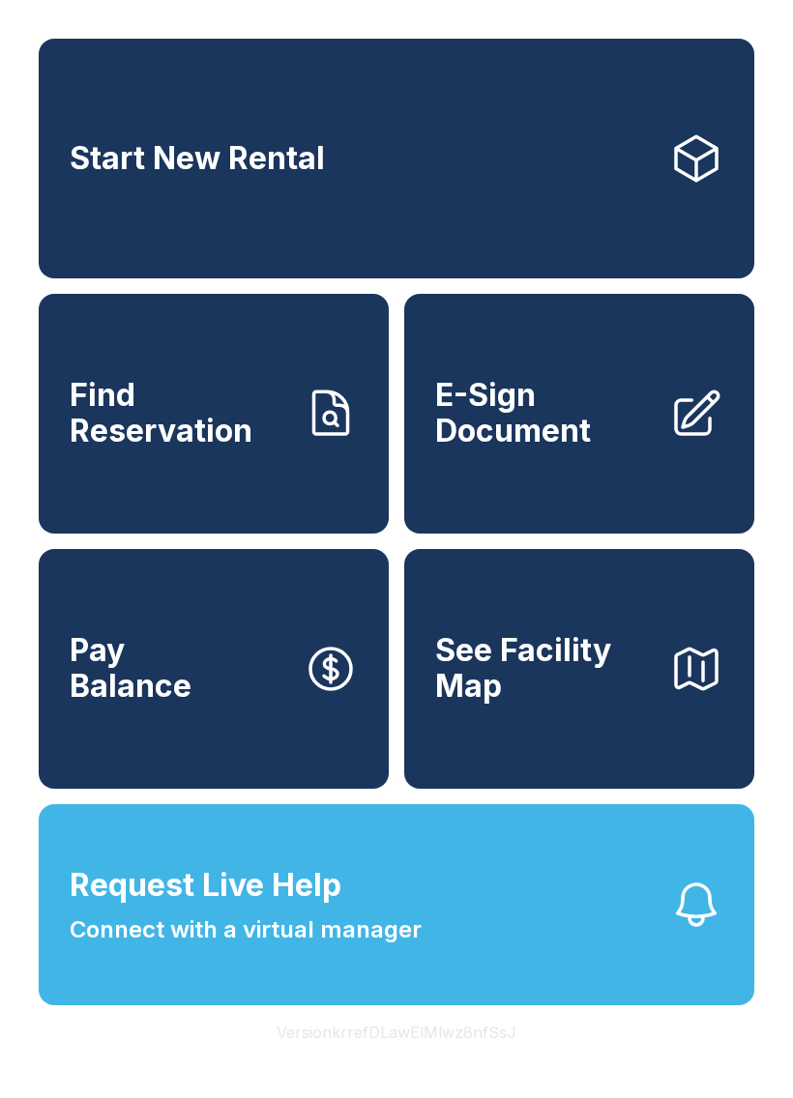
click at [294, 195] on link "Start New Rental" at bounding box center [396, 159] width 715 height 240
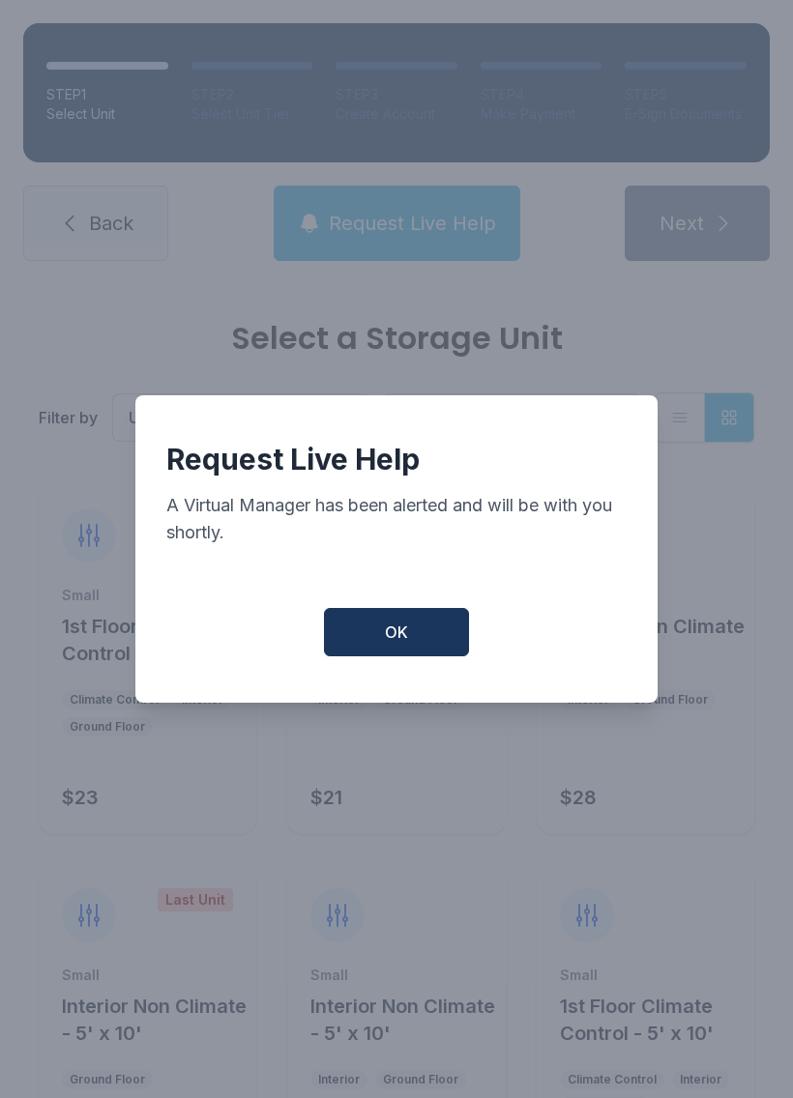
click at [400, 644] on span "OK" at bounding box center [396, 632] width 23 height 23
click at [399, 650] on button "OK" at bounding box center [396, 632] width 145 height 48
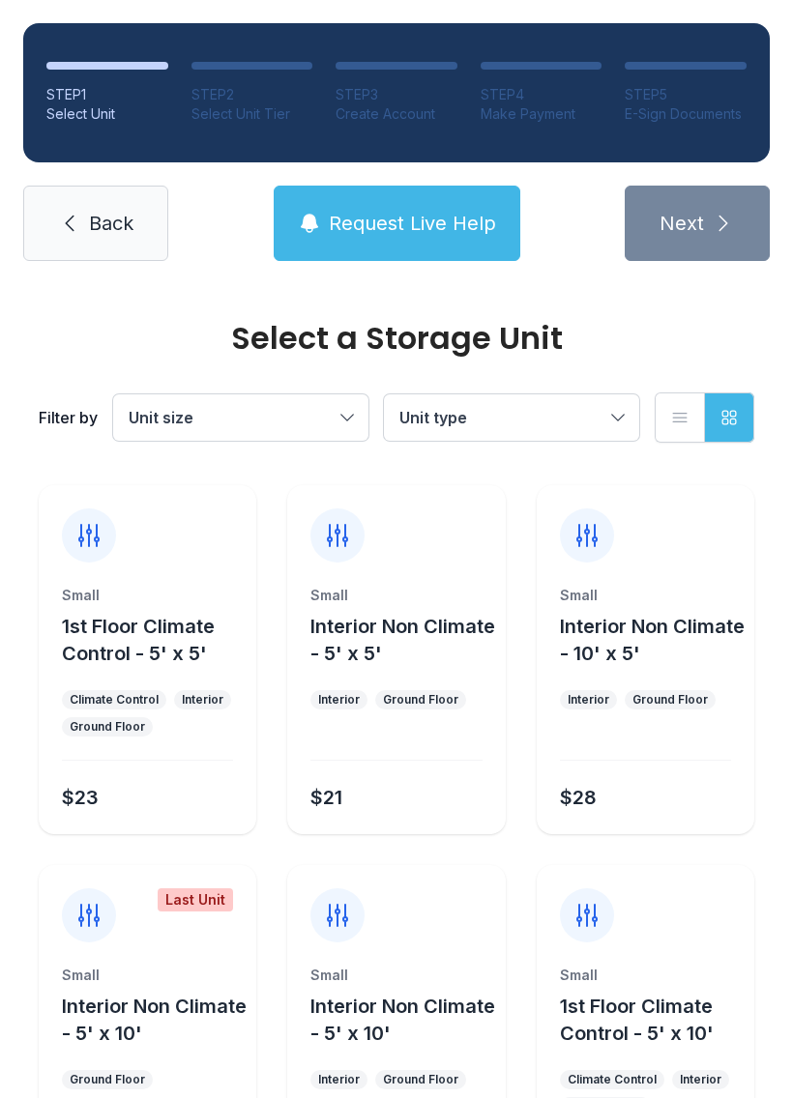
click at [426, 230] on span "Request Live Help" at bounding box center [412, 223] width 167 height 27
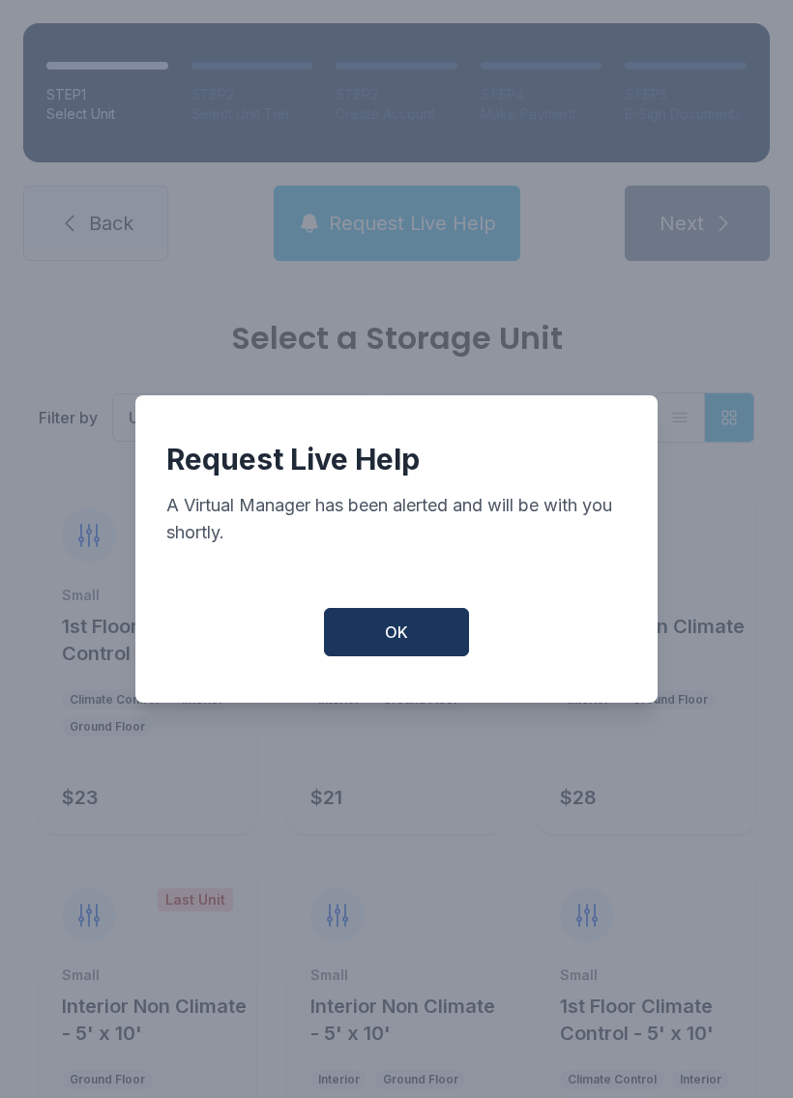
click at [408, 619] on button "OK" at bounding box center [396, 632] width 145 height 48
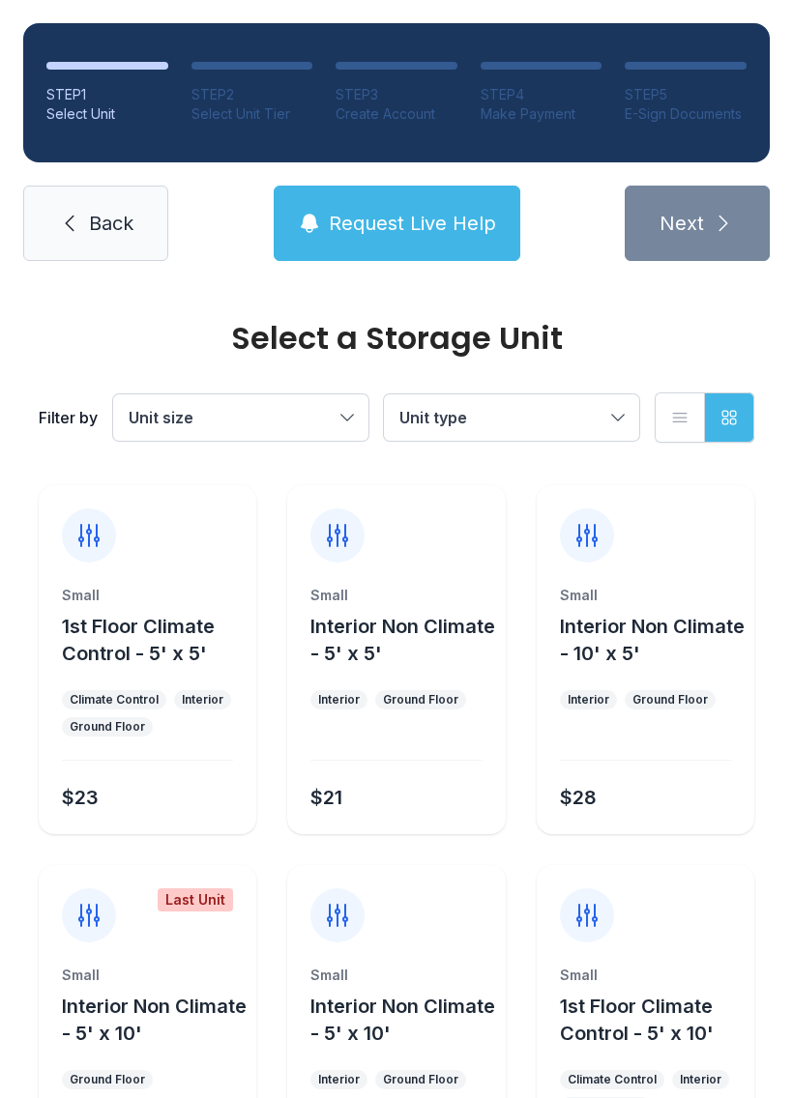
click at [365, 215] on span "Request Live Help" at bounding box center [412, 223] width 167 height 27
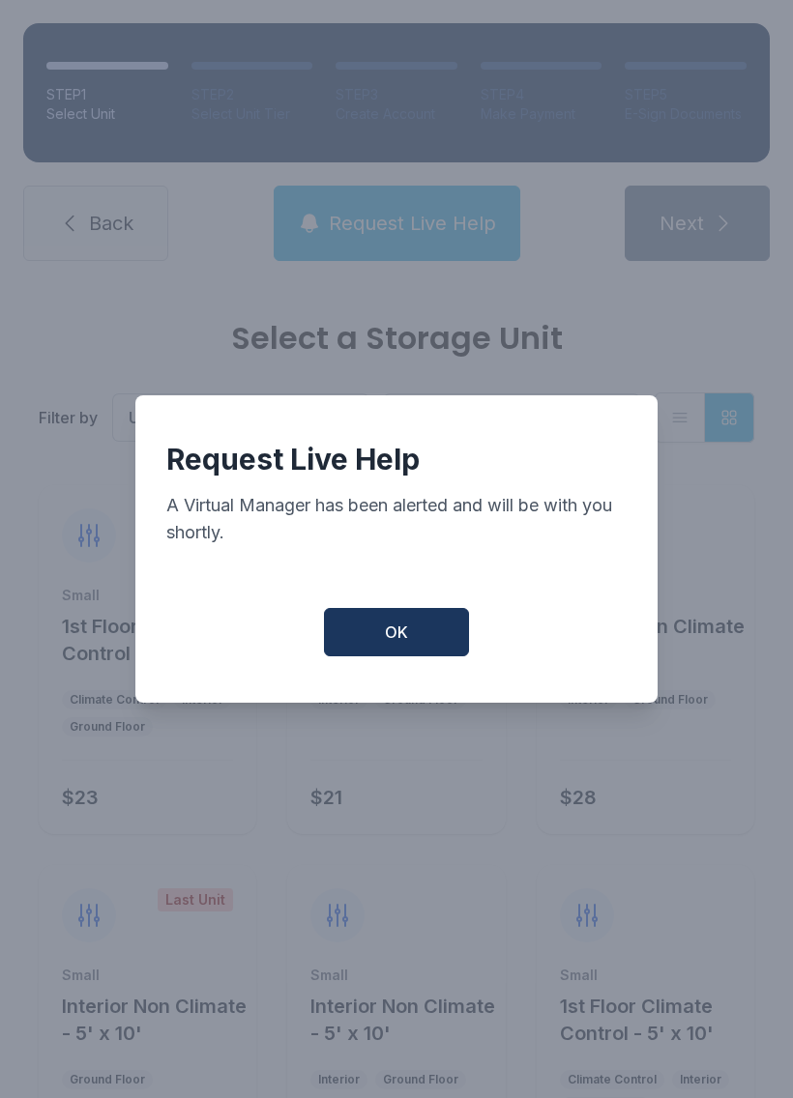
click at [414, 635] on button "OK" at bounding box center [396, 632] width 145 height 48
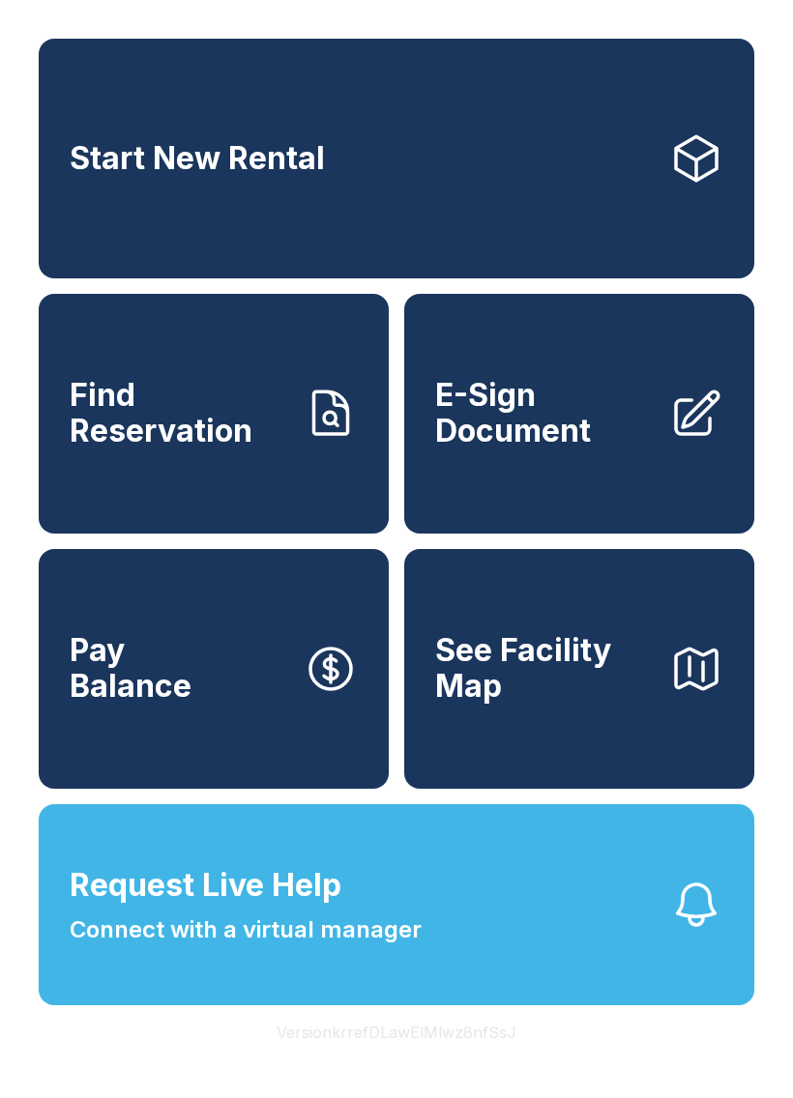
click at [292, 909] on span "Request Live Help" at bounding box center [206, 885] width 272 height 46
